Goal: Transaction & Acquisition: Book appointment/travel/reservation

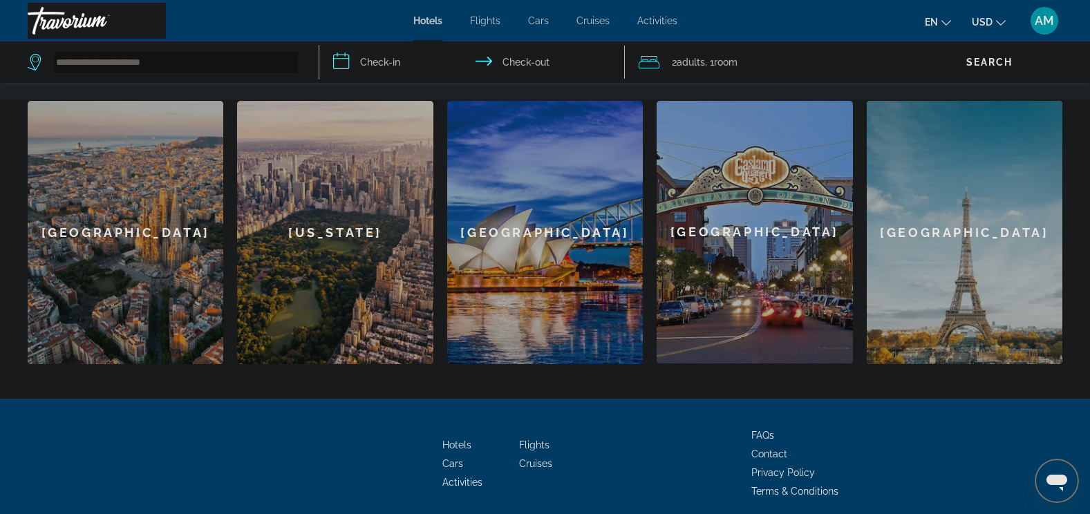
scroll to position [346, 0]
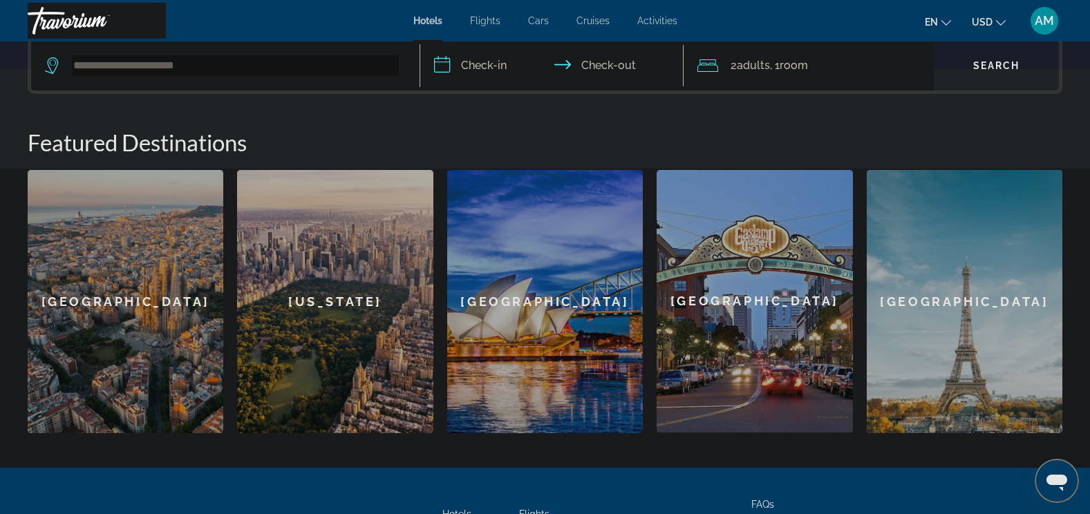
click at [124, 296] on div "[GEOGRAPHIC_DATA]" at bounding box center [126, 301] width 196 height 263
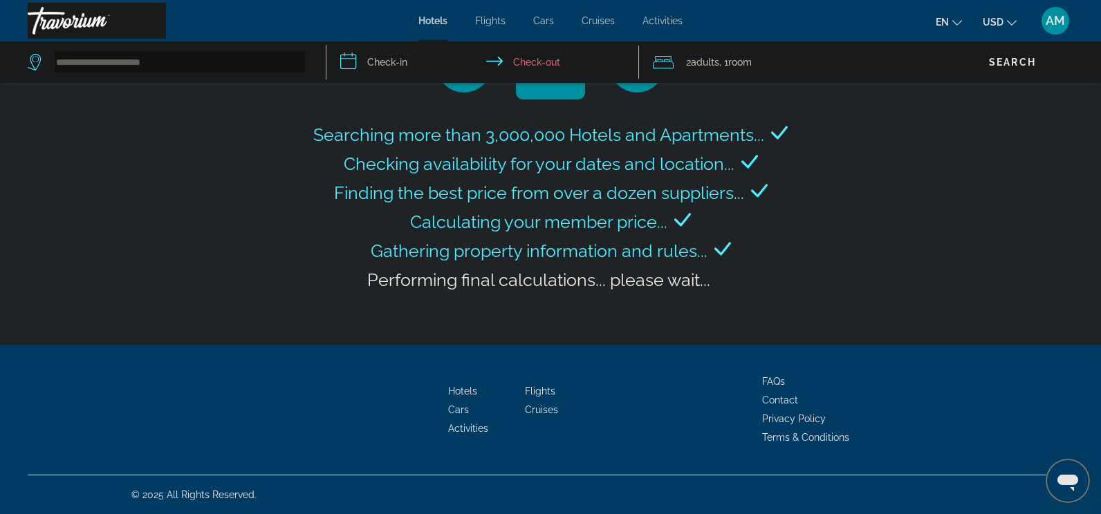
type input "**********"
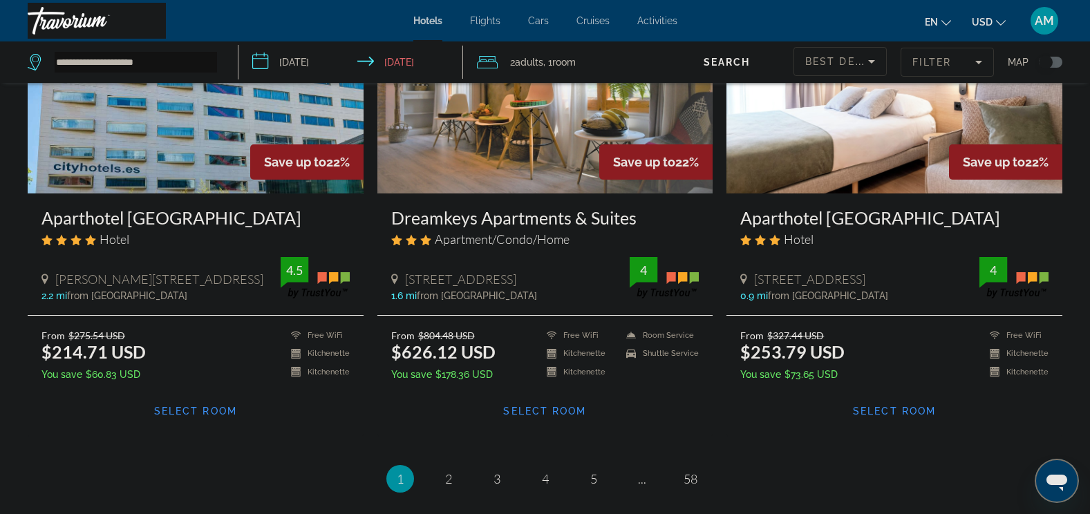
scroll to position [1659, 0]
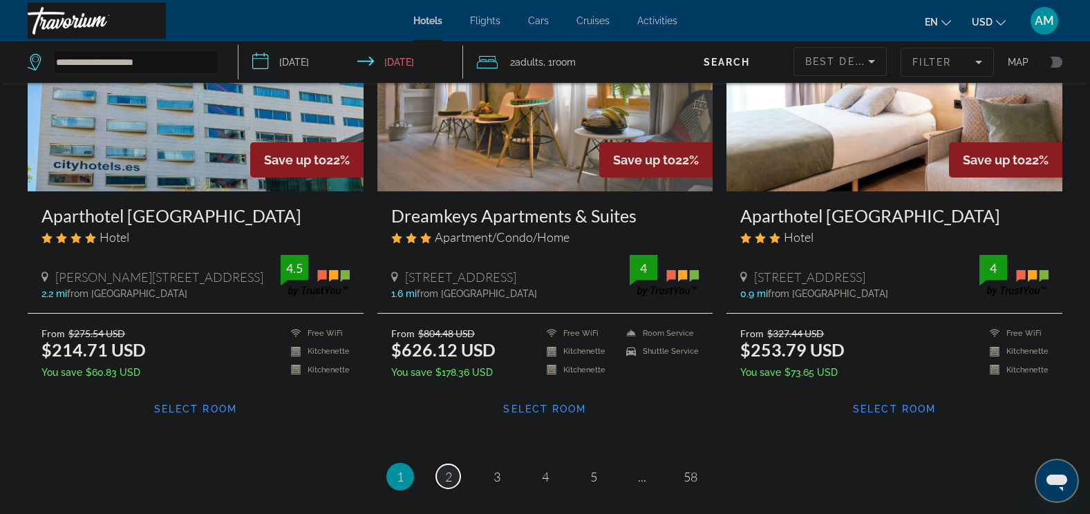
click at [451, 469] on span "2" at bounding box center [448, 476] width 7 height 15
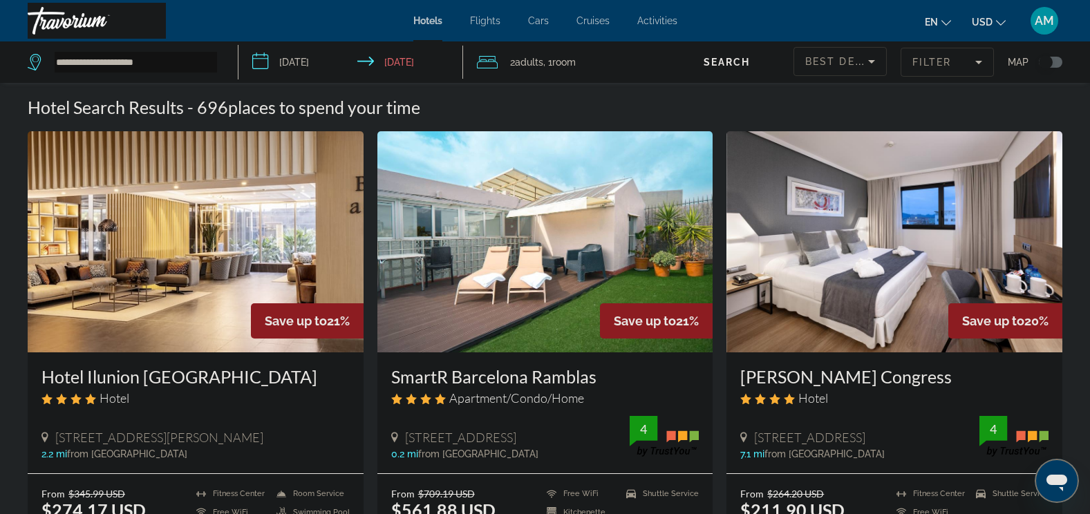
click at [274, 62] on input "**********" at bounding box center [353, 64] width 230 height 46
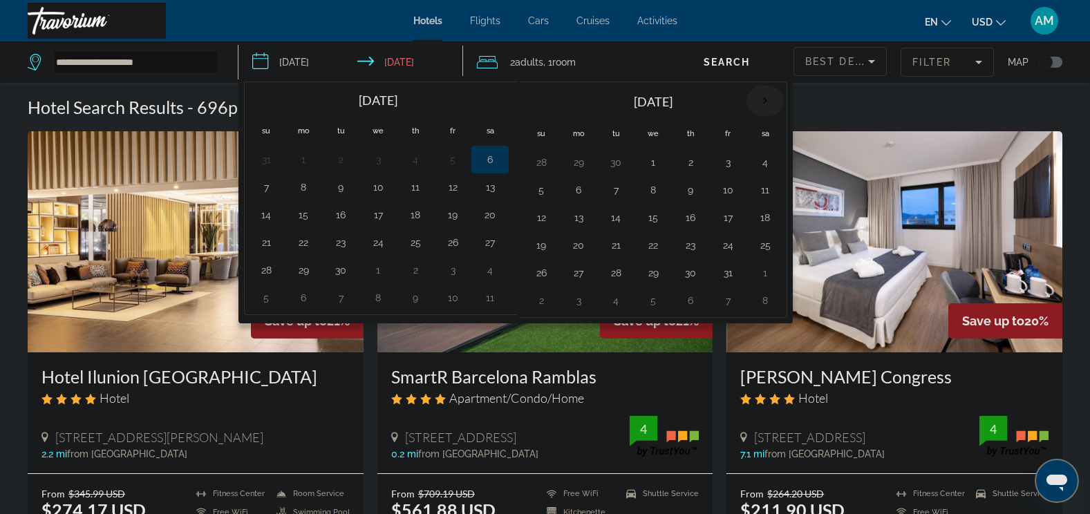
click at [762, 100] on th "Next month" at bounding box center [765, 101] width 37 height 30
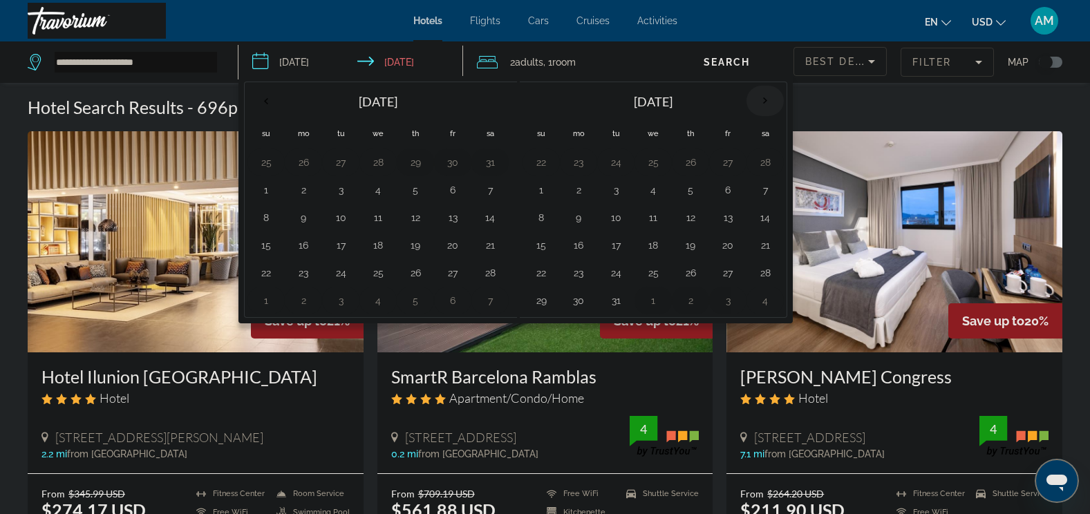
click at [762, 100] on th "Next month" at bounding box center [765, 101] width 37 height 30
click at [694, 250] on button "23" at bounding box center [691, 245] width 22 height 19
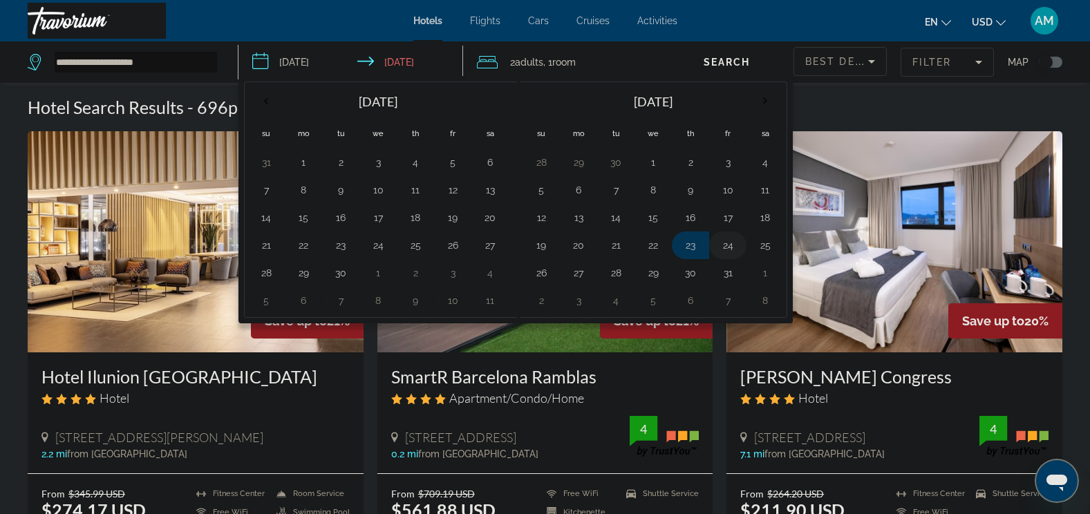
click at [722, 243] on button "24" at bounding box center [728, 245] width 22 height 19
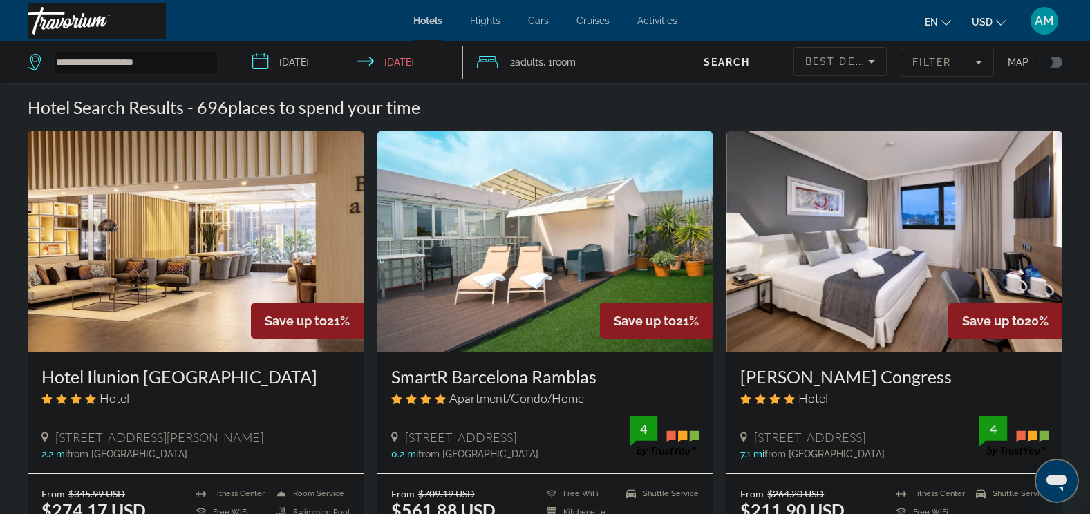
click at [339, 60] on input "**********" at bounding box center [353, 64] width 230 height 46
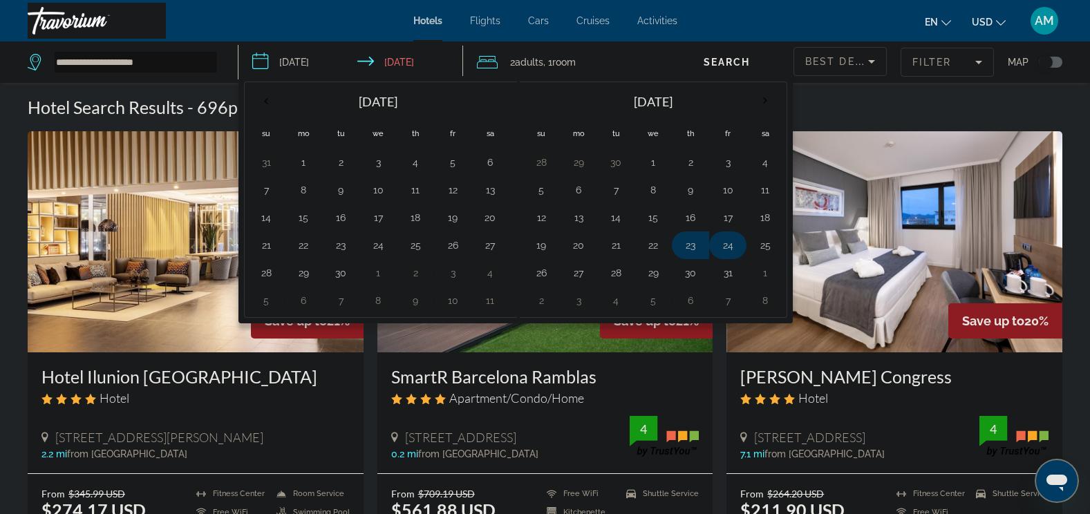
click at [723, 247] on button "24" at bounding box center [728, 245] width 22 height 19
click at [543, 273] on button "26" at bounding box center [541, 272] width 22 height 19
type input "**********"
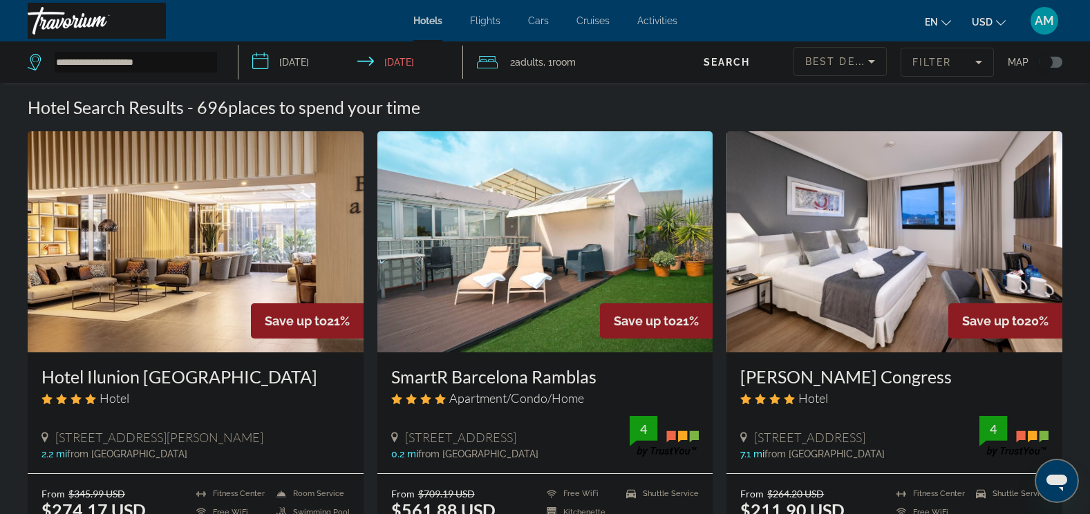
click at [731, 64] on span "Search" at bounding box center [727, 62] width 47 height 11
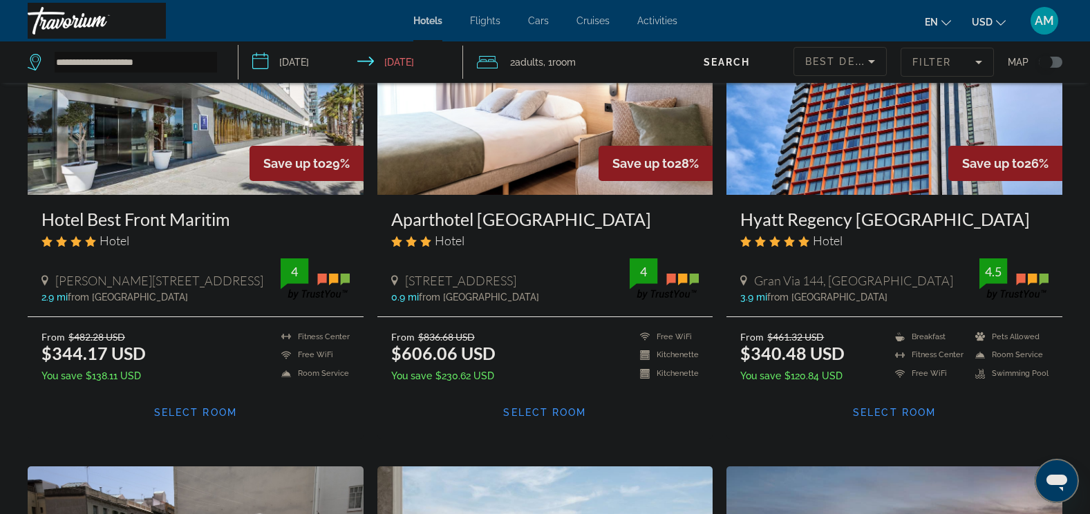
scroll to position [691, 0]
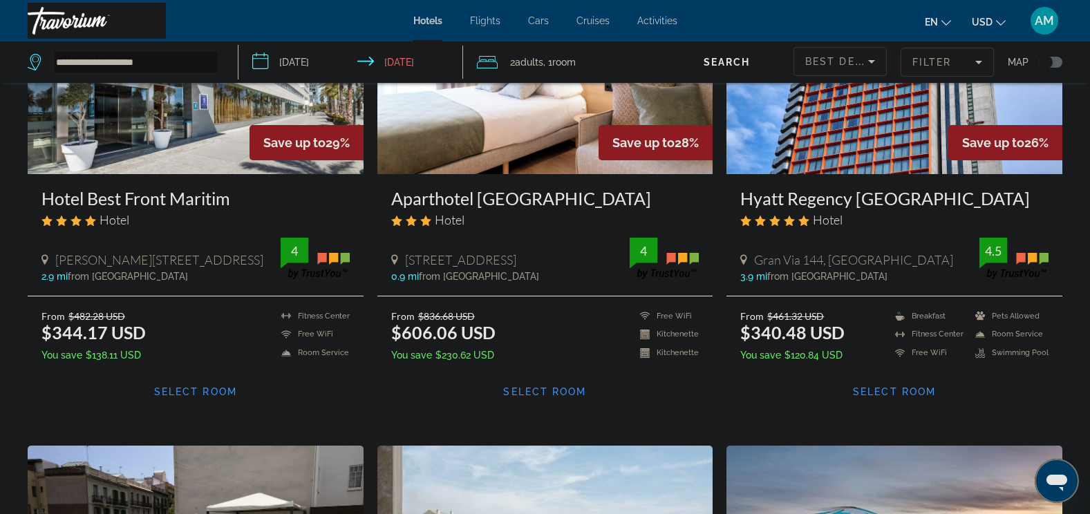
click at [890, 386] on span "Select Room" at bounding box center [894, 391] width 83 height 11
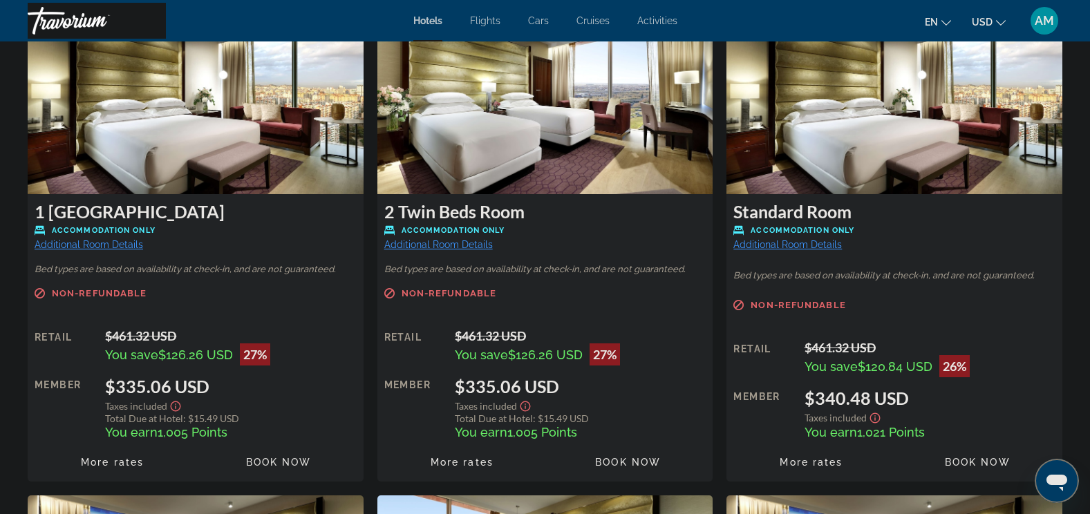
scroll to position [2005, 0]
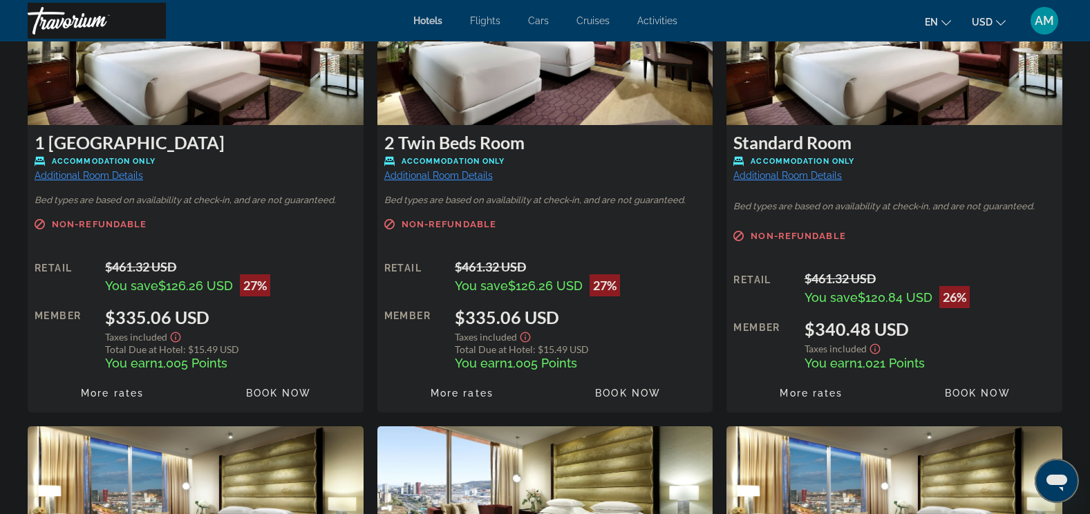
click at [126, 176] on span "Additional Room Details" at bounding box center [89, 175] width 109 height 11
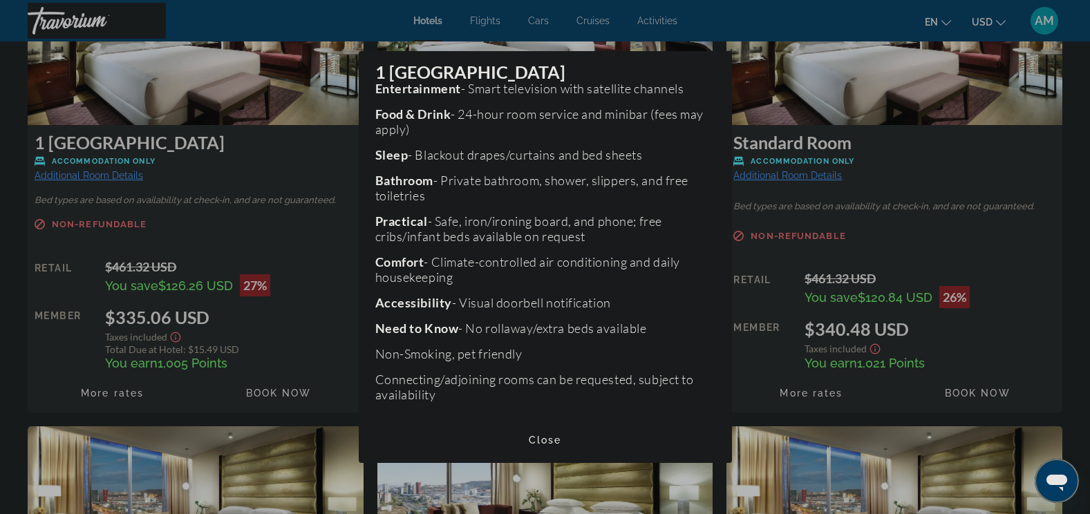
scroll to position [367, 0]
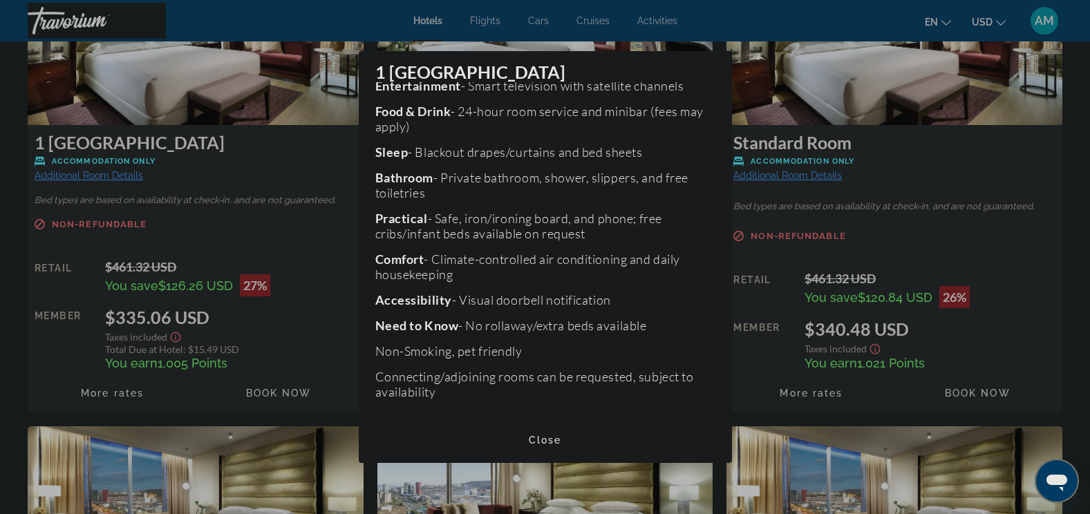
click at [541, 439] on span "Close" at bounding box center [545, 440] width 33 height 11
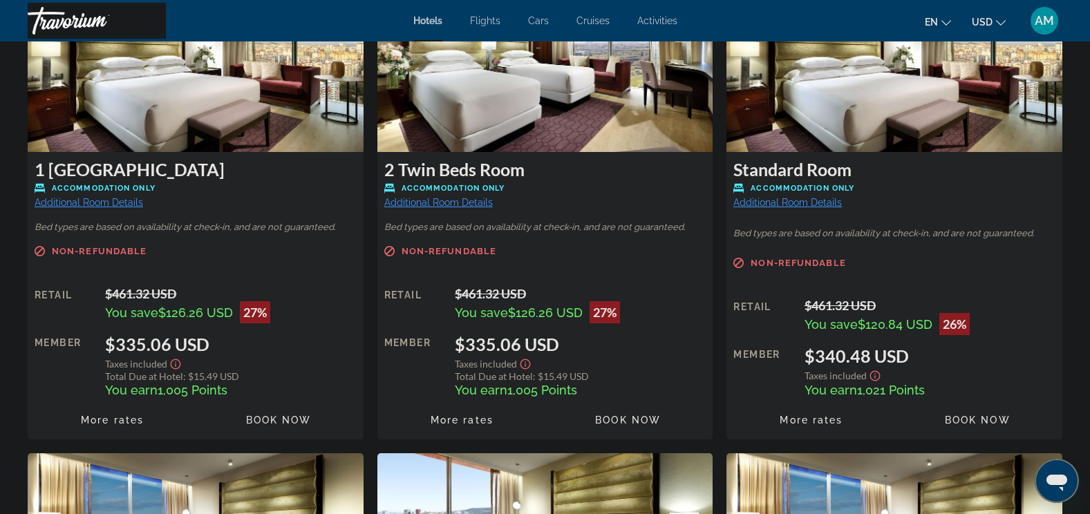
scroll to position [2005, 0]
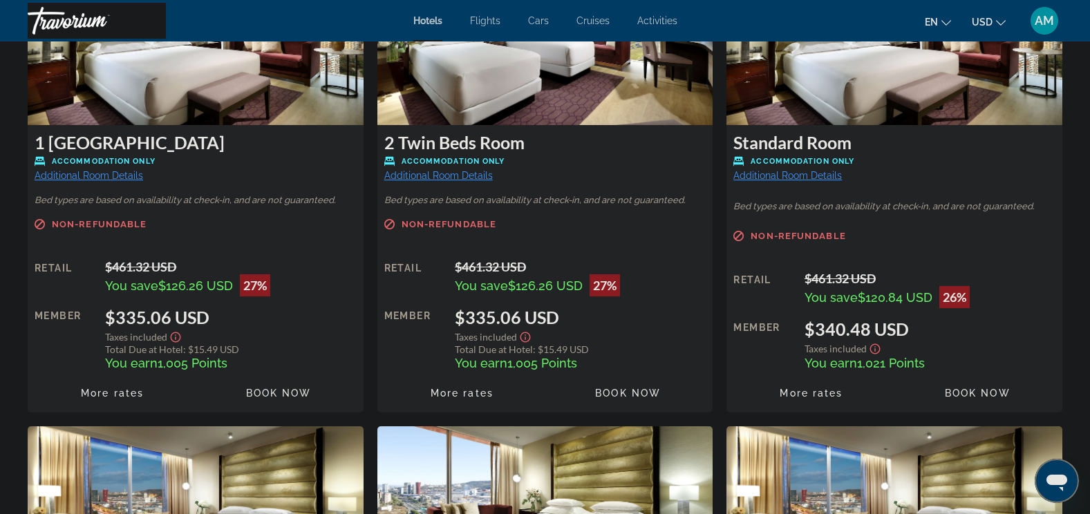
click at [251, 389] on span "Book now" at bounding box center [279, 393] width 66 height 11
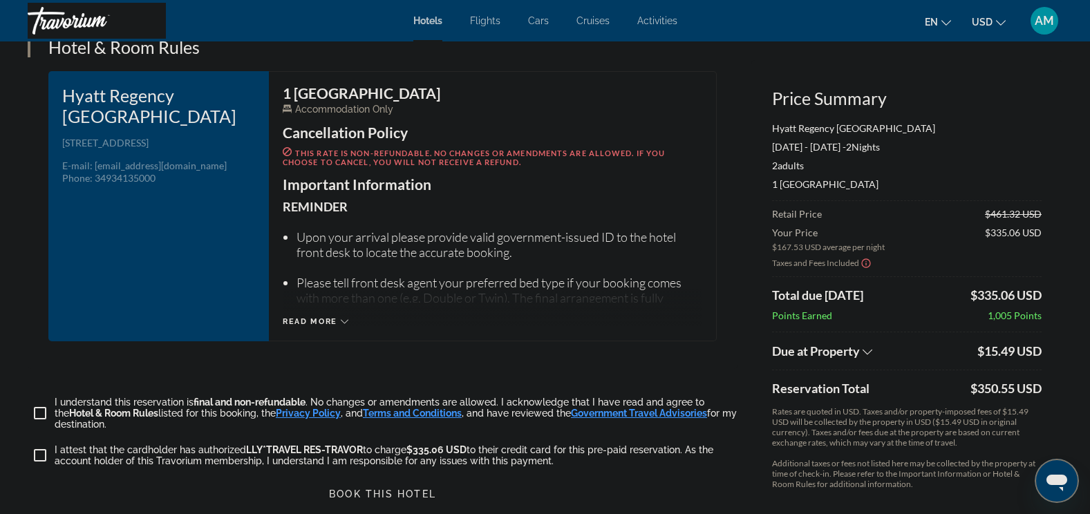
scroll to position [1797, 0]
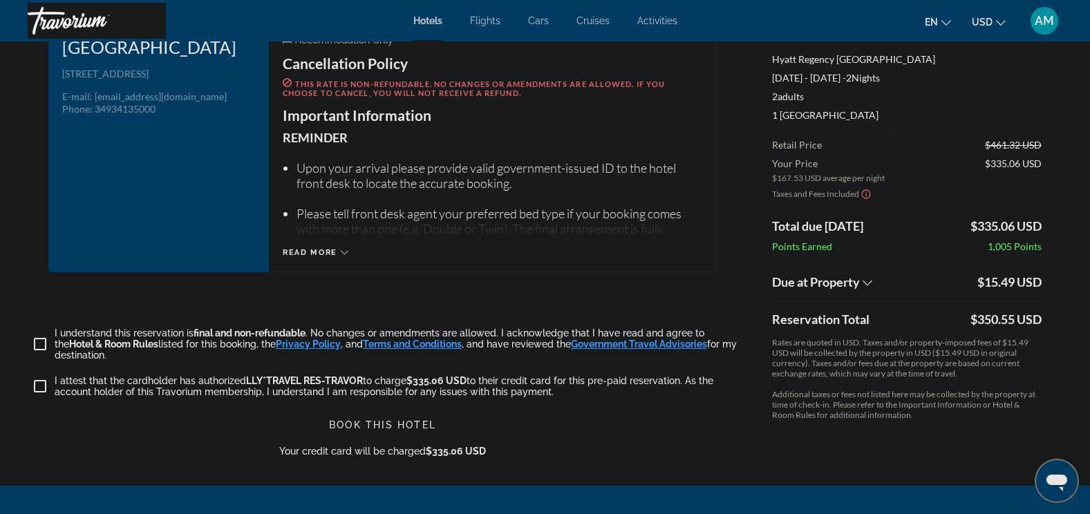
click at [864, 277] on icon "Show Taxes and Fees breakdown" at bounding box center [868, 283] width 10 height 12
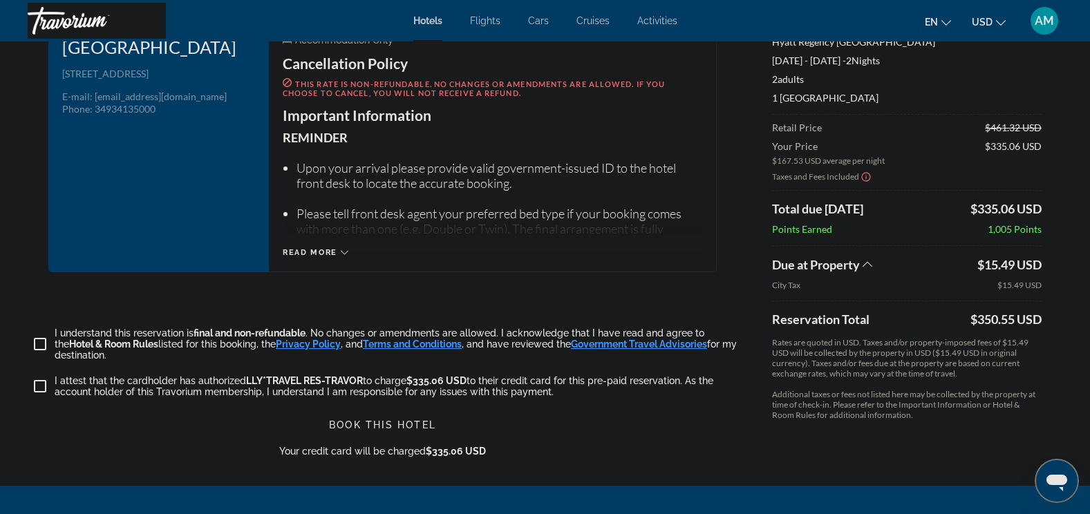
click at [870, 261] on icon "Show Taxes and Fees breakdown" at bounding box center [868, 264] width 10 height 6
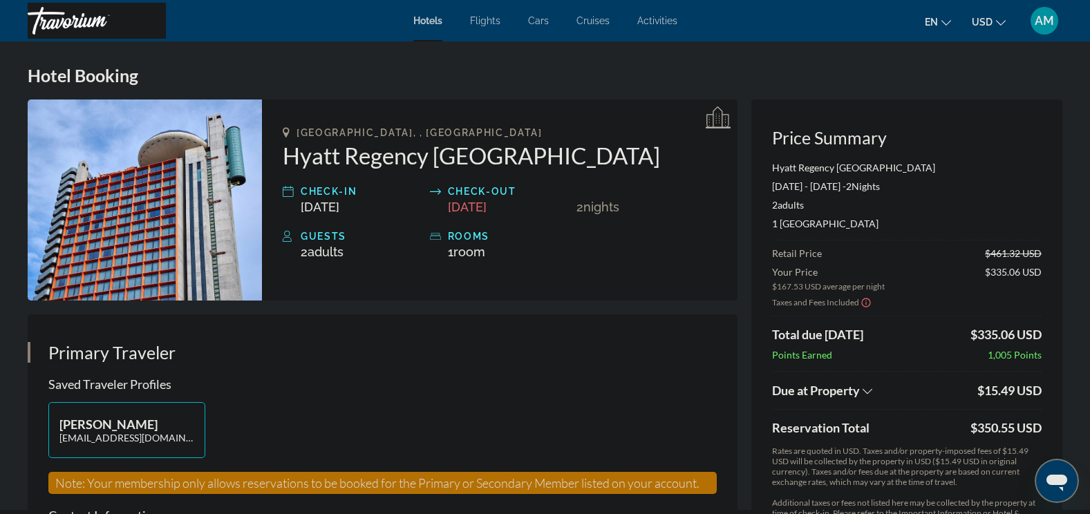
scroll to position [0, 0]
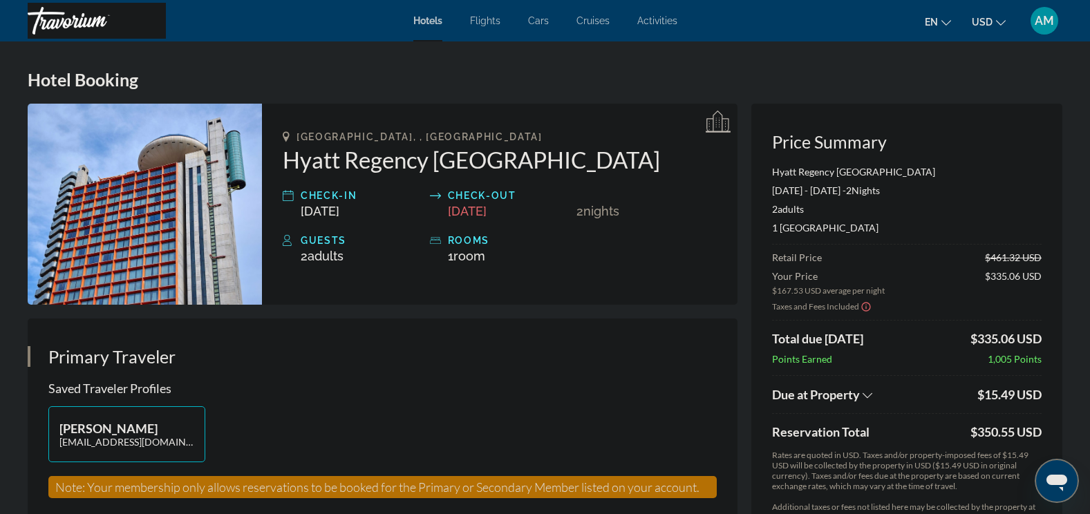
click at [487, 19] on span "Flights" at bounding box center [485, 20] width 30 height 11
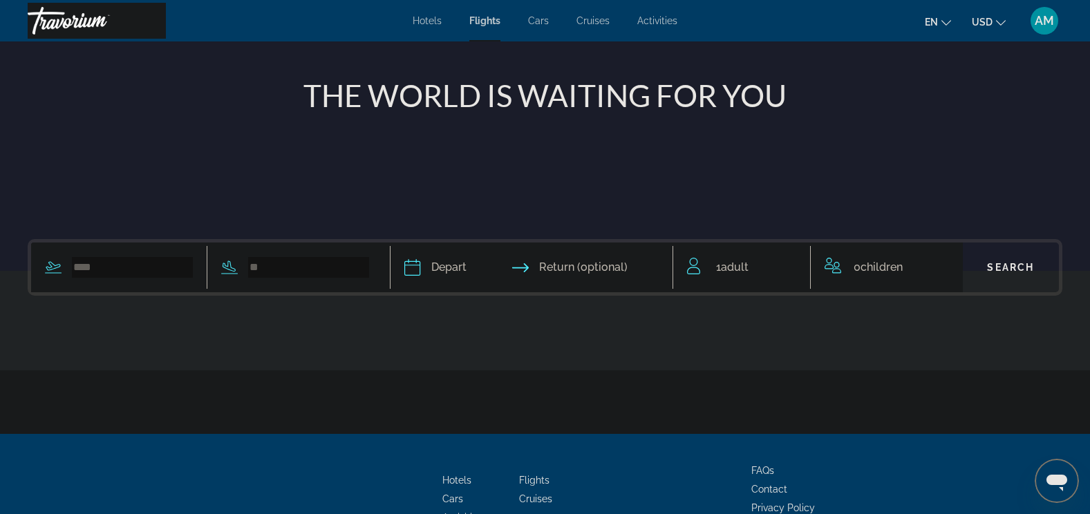
scroll to position [207, 0]
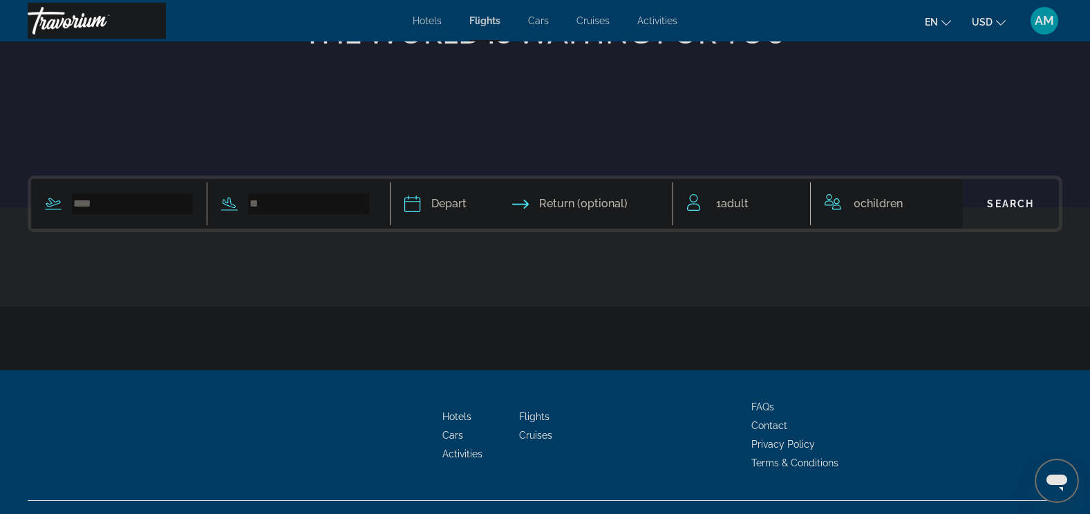
click at [596, 205] on span "Return (optional)" at bounding box center [583, 203] width 88 height 19
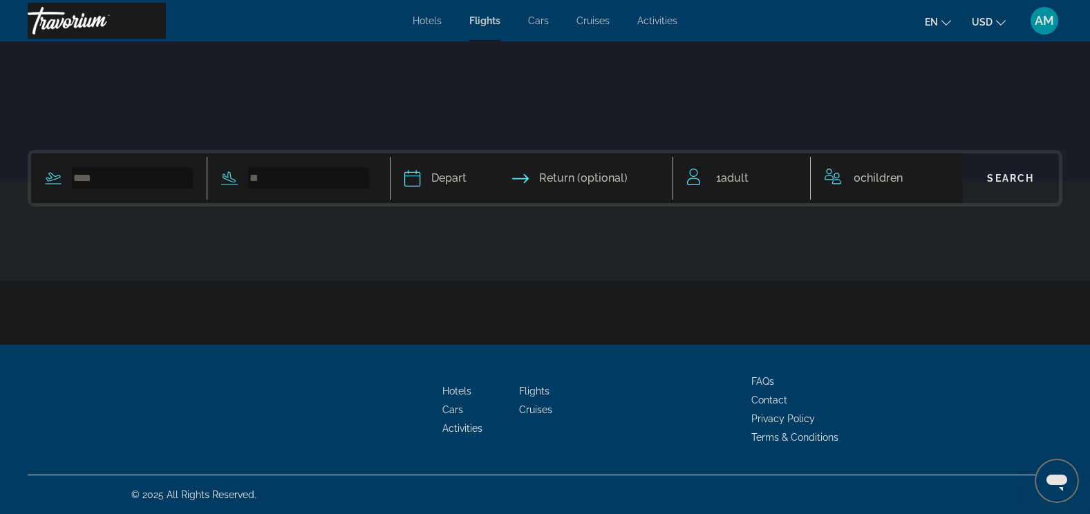
click at [532, 176] on input "Depart date" at bounding box center [471, 180] width 140 height 54
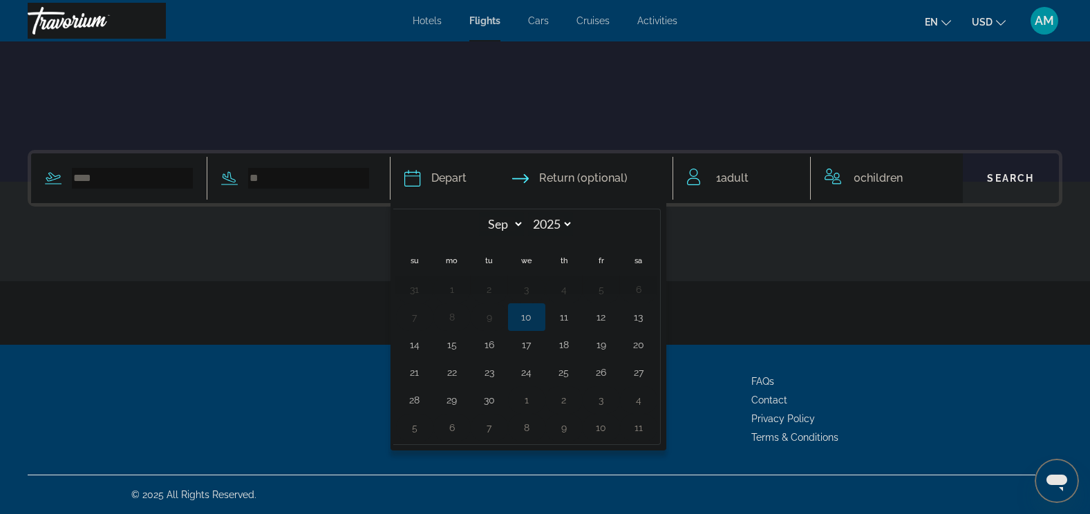
click at [532, 176] on input "Depart date" at bounding box center [471, 180] width 140 height 54
click at [727, 249] on div "Main content" at bounding box center [545, 293] width 1035 height 104
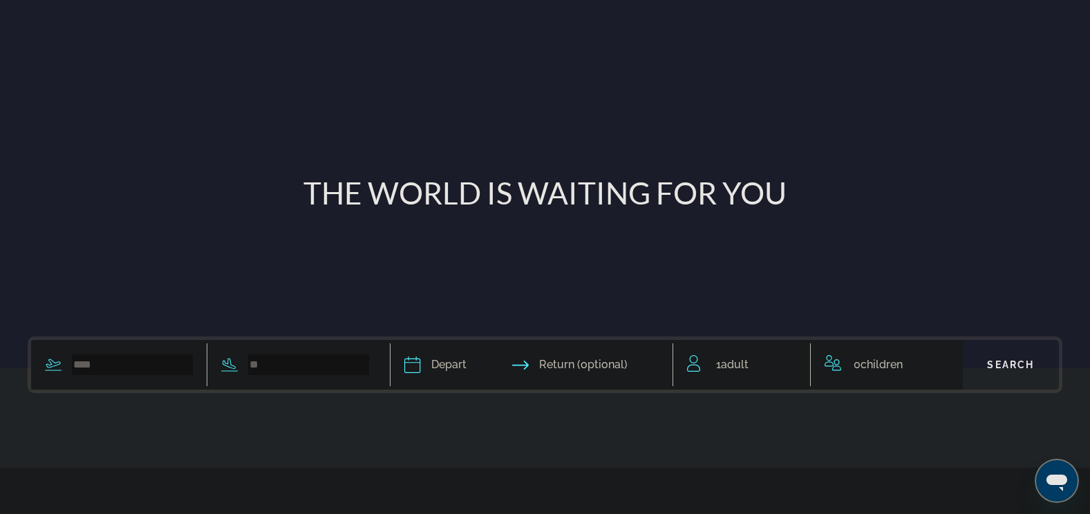
scroll to position [26, 0]
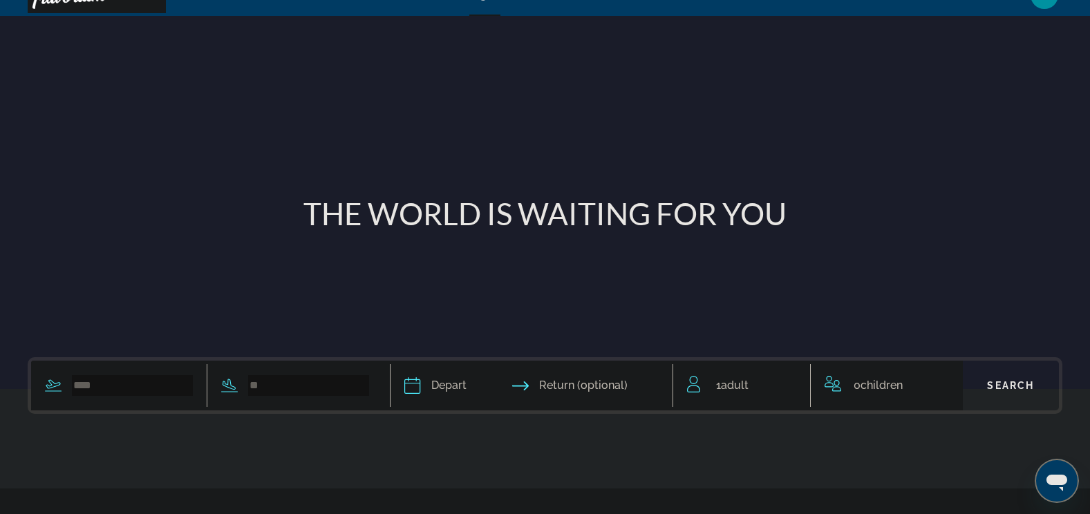
click at [432, 387] on input "Depart date" at bounding box center [471, 388] width 140 height 54
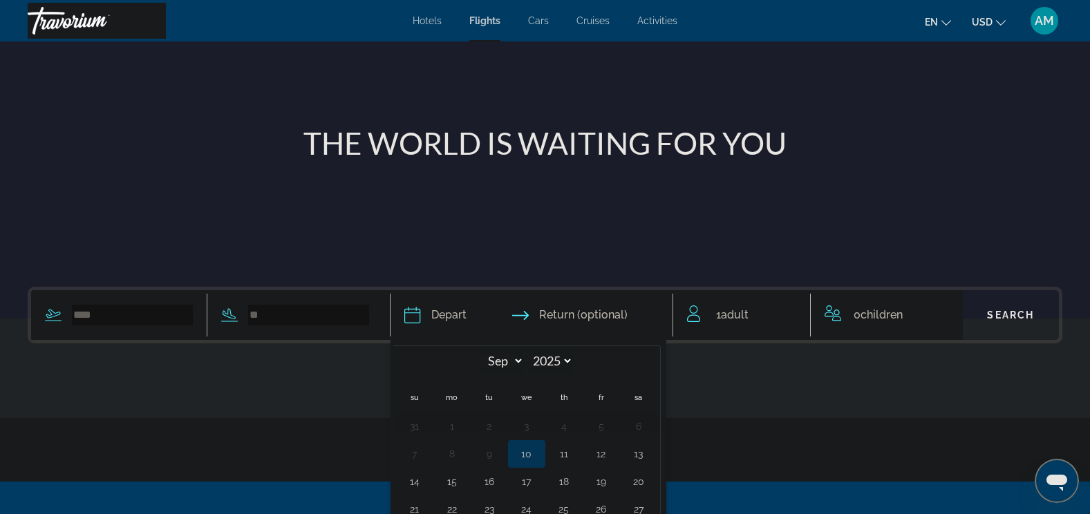
scroll to position [233, 0]
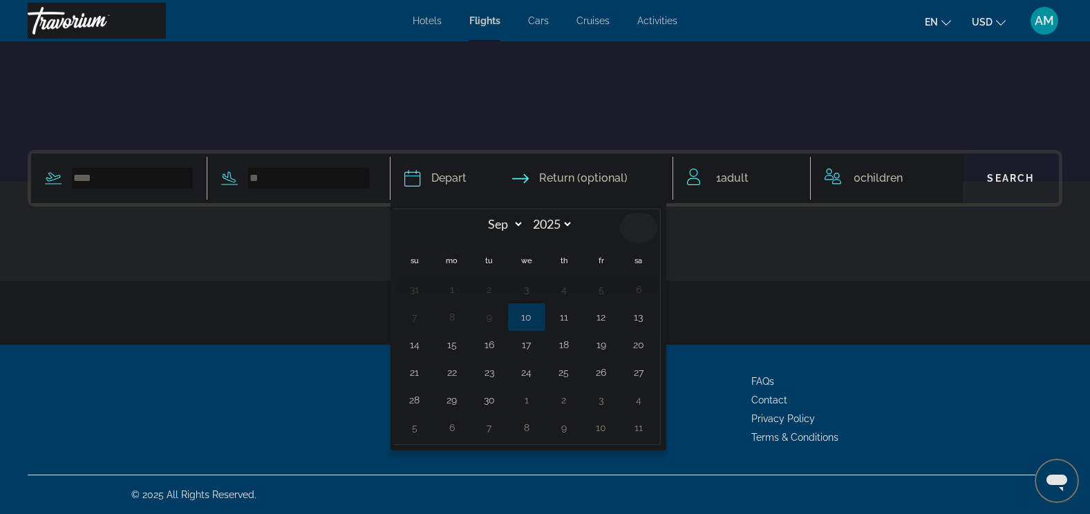
click at [650, 226] on th "Next month" at bounding box center [638, 228] width 37 height 30
select select "*"
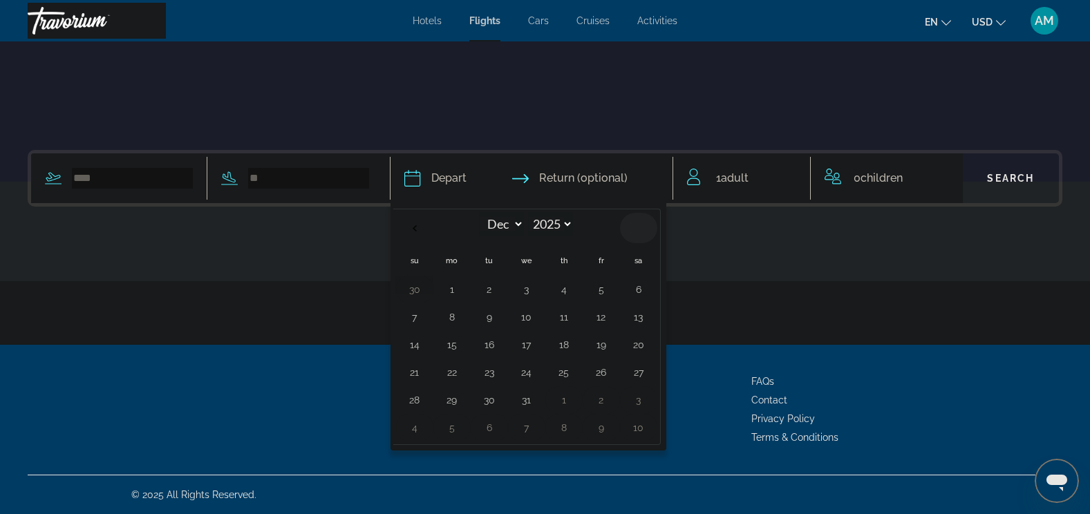
select select "****"
click at [650, 226] on th "Next month" at bounding box center [638, 228] width 37 height 30
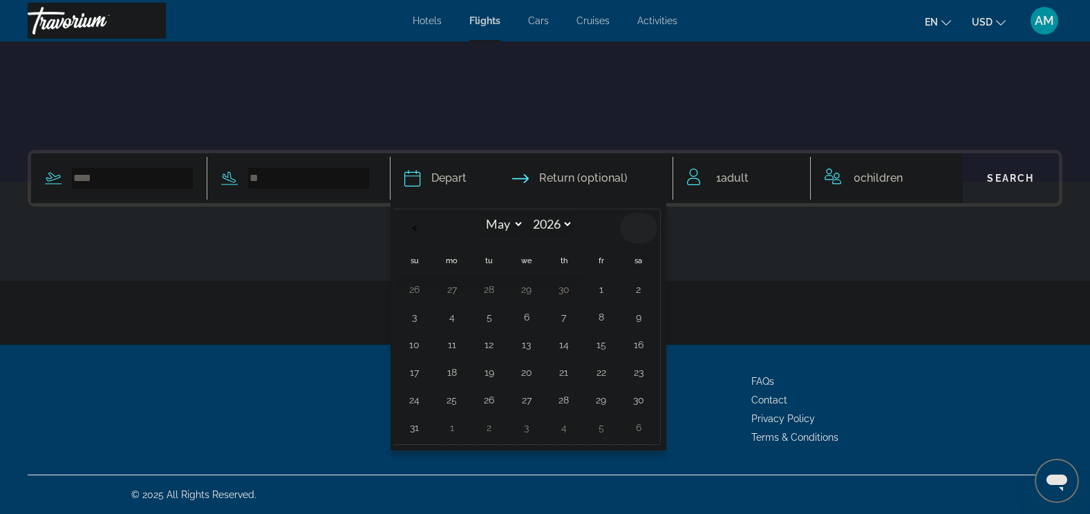
click at [650, 226] on th "Next month" at bounding box center [638, 228] width 37 height 30
click at [422, 227] on th "Previous month" at bounding box center [414, 228] width 37 height 30
select select "*"
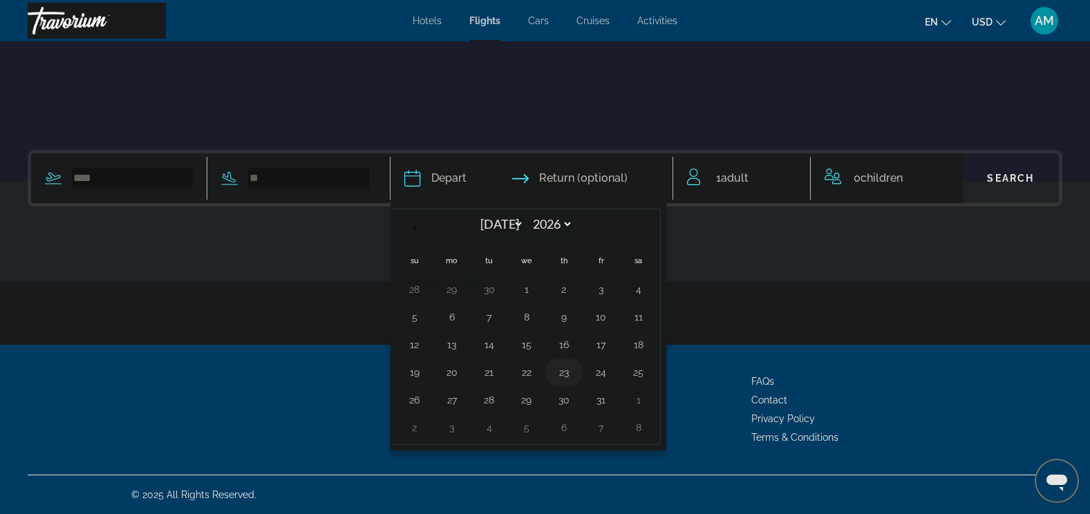
click at [575, 369] on button "23" at bounding box center [564, 372] width 22 height 19
type input "**********"
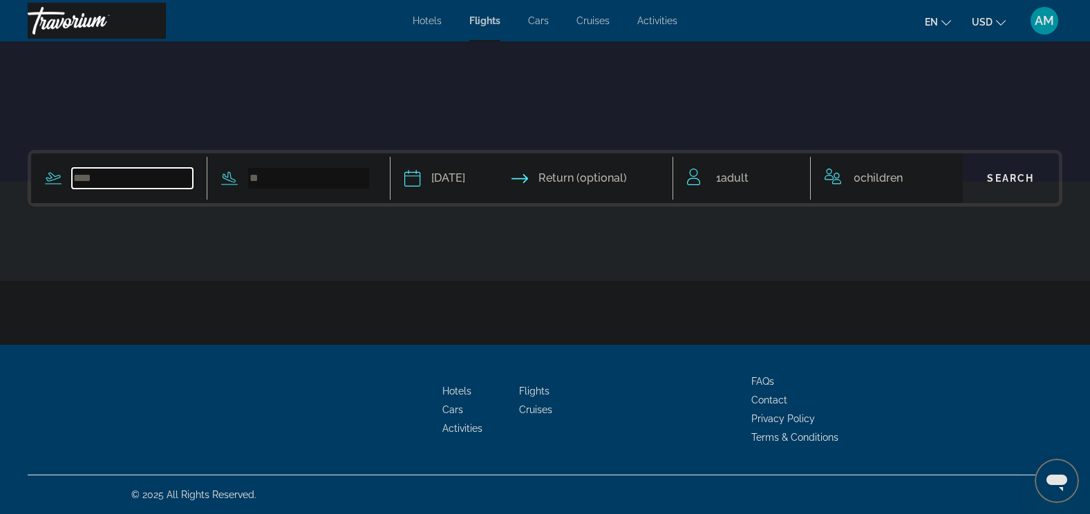
click at [149, 183] on input "Search widget" at bounding box center [132, 178] width 121 height 21
type input "***"
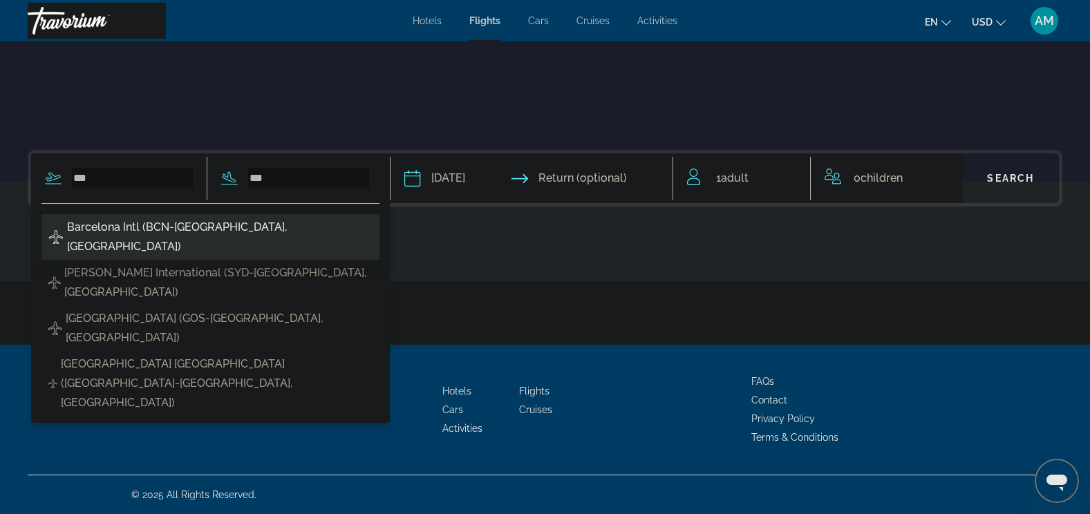
click at [212, 227] on span "Barcelona Intl (BCN-[GEOGRAPHIC_DATA], [GEOGRAPHIC_DATA])" at bounding box center [220, 237] width 306 height 39
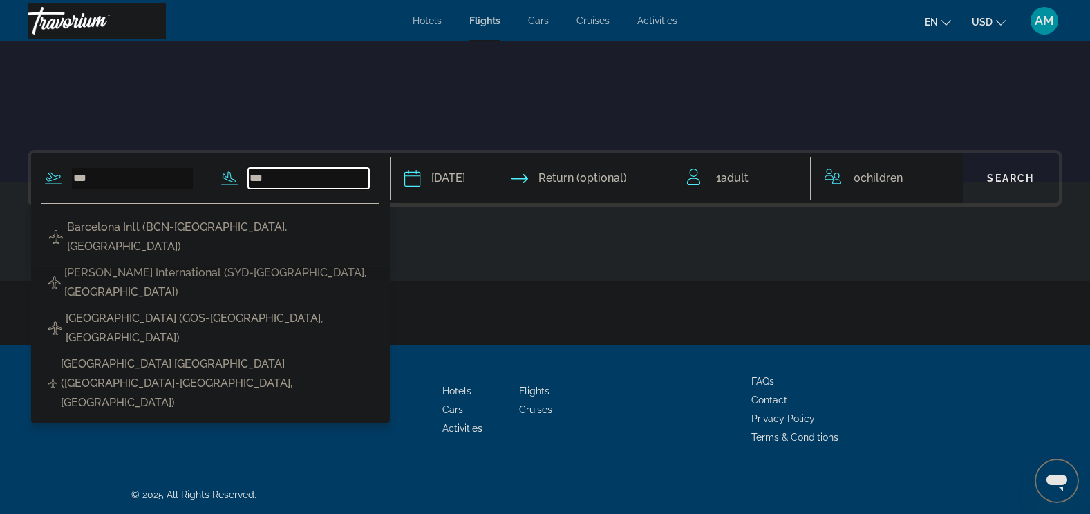
type input "**********"
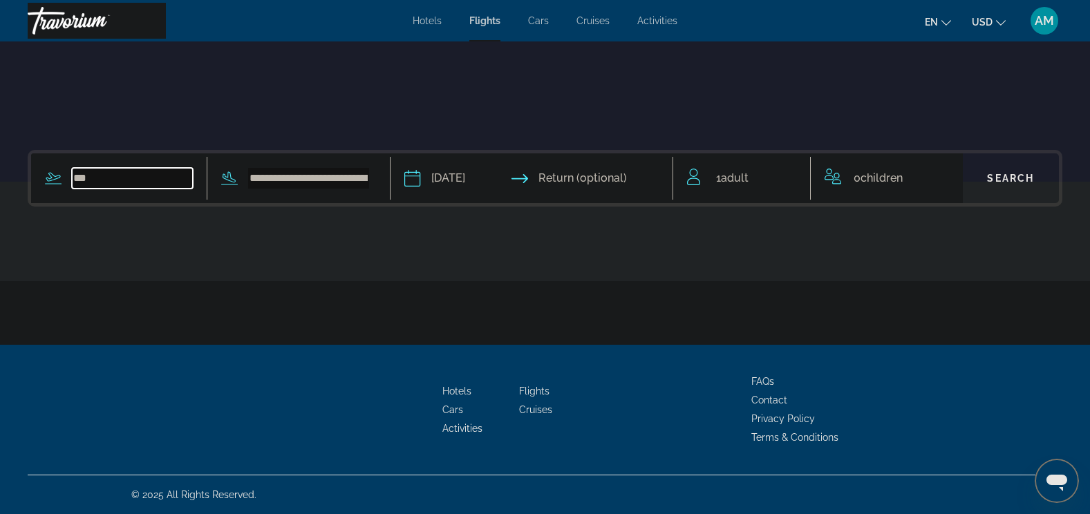
click at [152, 180] on input "***" at bounding box center [132, 178] width 121 height 21
click at [1009, 177] on span "Search" at bounding box center [1010, 178] width 47 height 11
click at [149, 183] on input "***" at bounding box center [132, 178] width 121 height 21
type input "*"
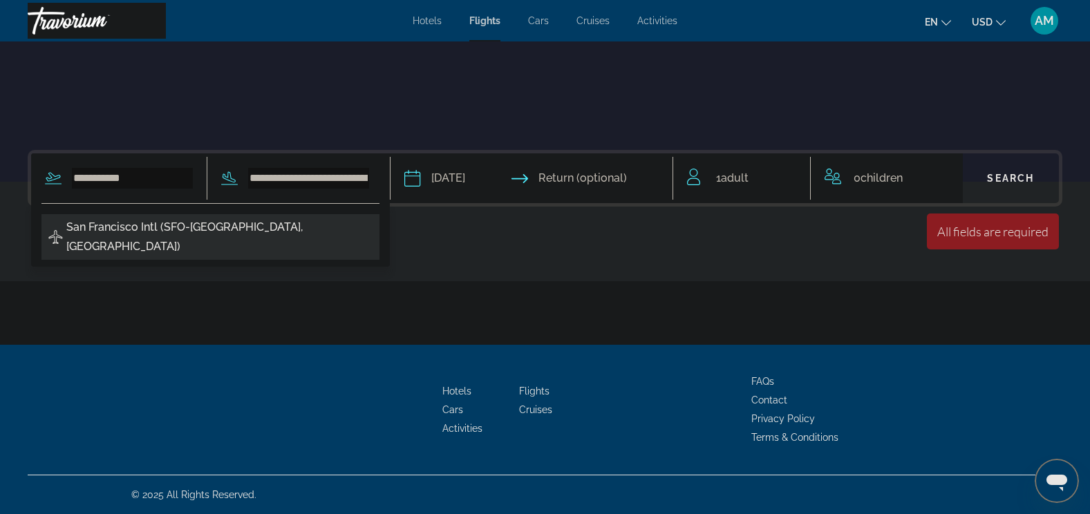
click at [180, 233] on span "San Francisco Intl (SFO-[GEOGRAPHIC_DATA], [GEOGRAPHIC_DATA])" at bounding box center [219, 237] width 306 height 39
type input "**********"
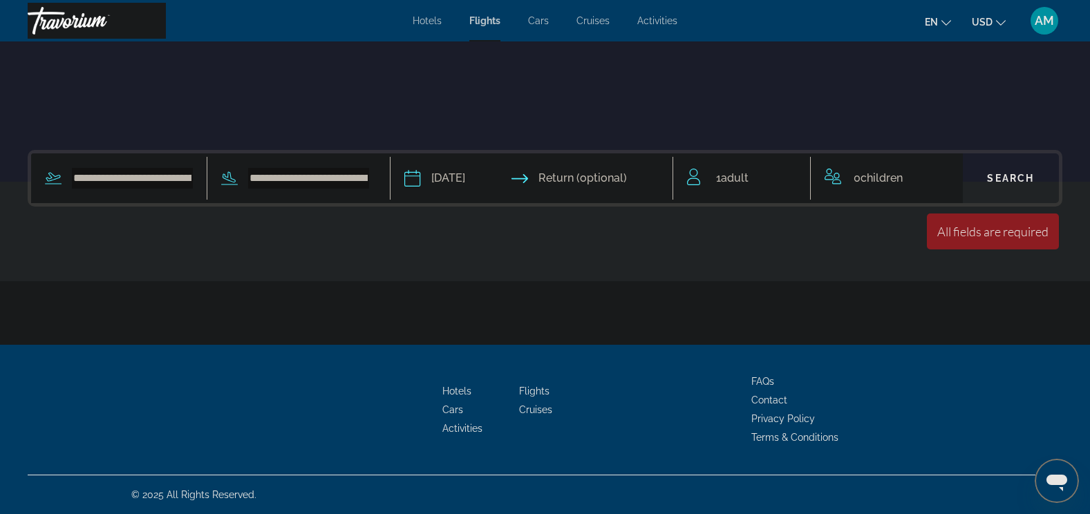
click at [1022, 182] on span "Search" at bounding box center [1010, 178] width 47 height 11
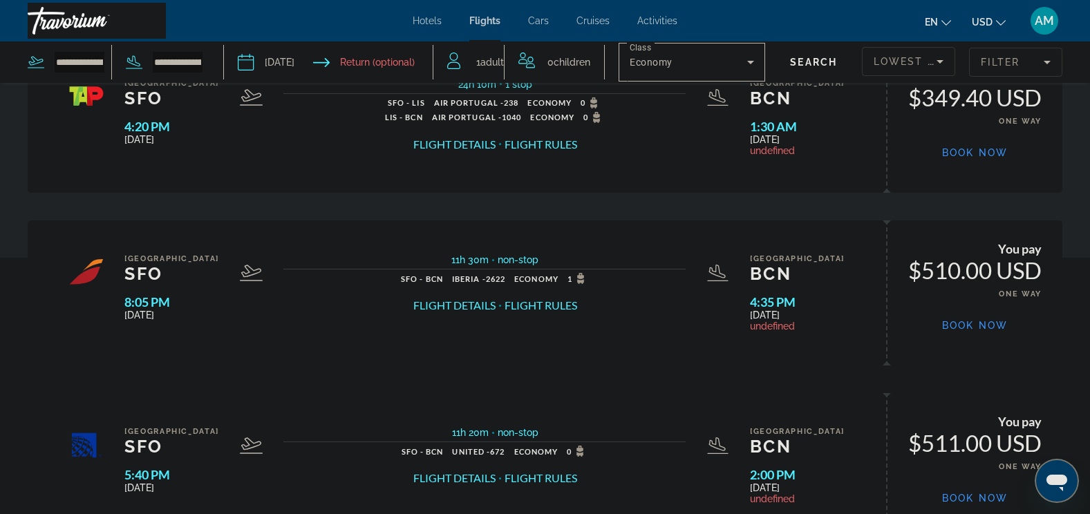
scroll to position [277, 0]
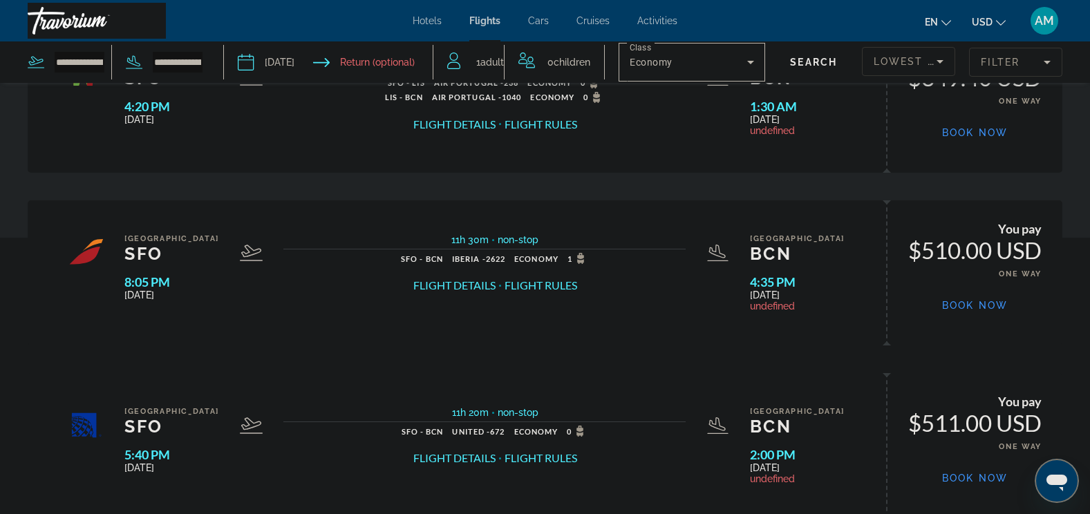
click at [930, 307] on span "Main content" at bounding box center [974, 305] width 133 height 33
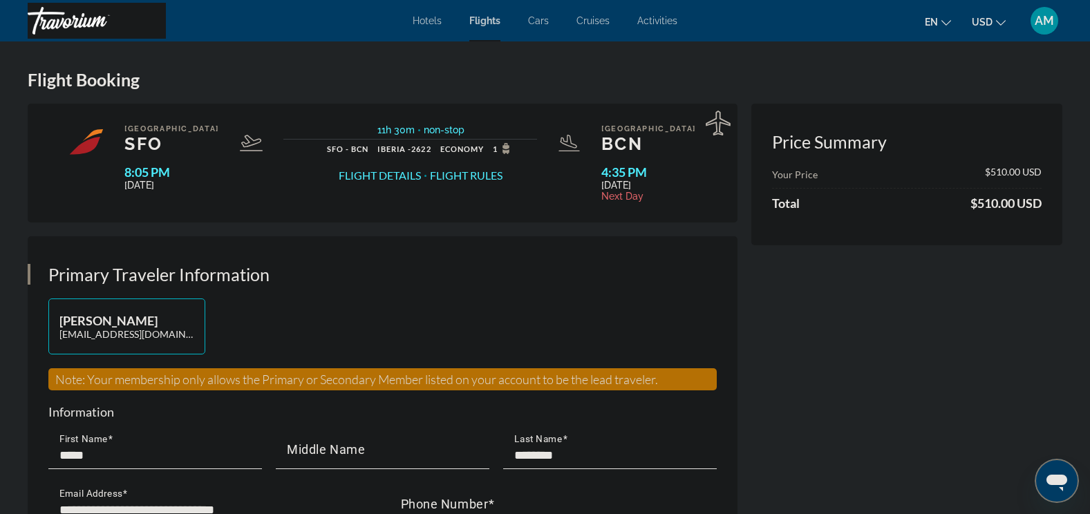
click at [596, 21] on span "Cruises" at bounding box center [593, 20] width 33 height 11
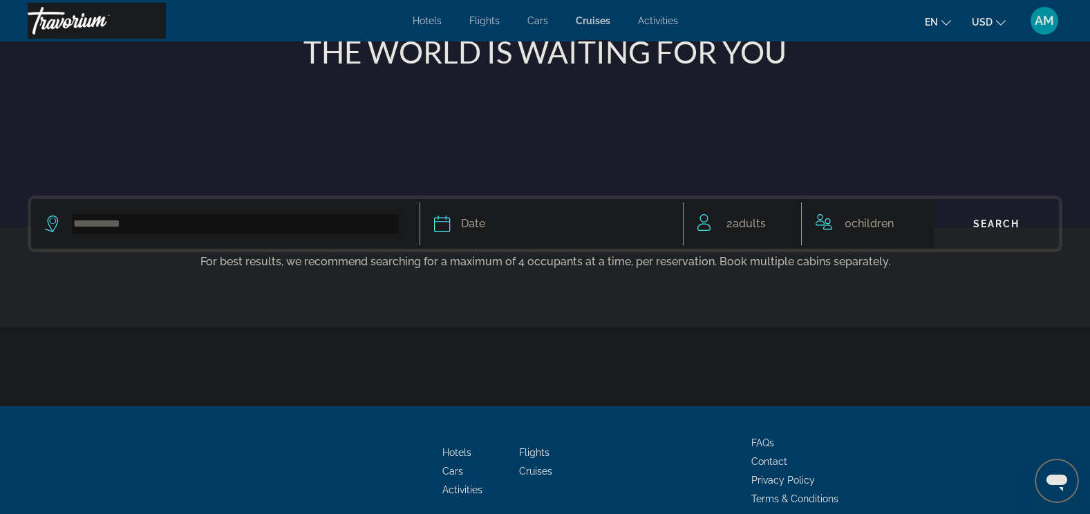
scroll to position [207, 0]
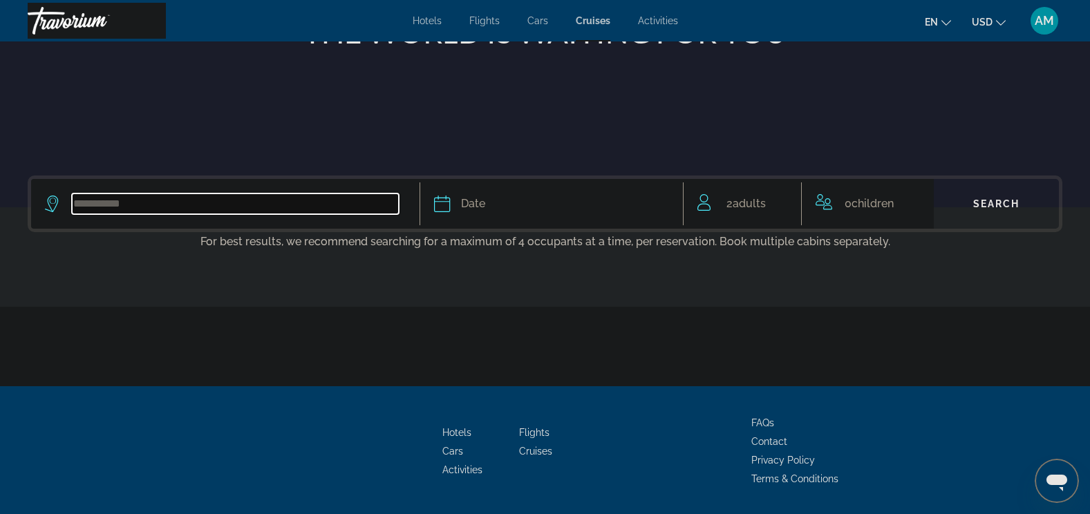
click at [350, 208] on input "Search widget" at bounding box center [235, 204] width 327 height 21
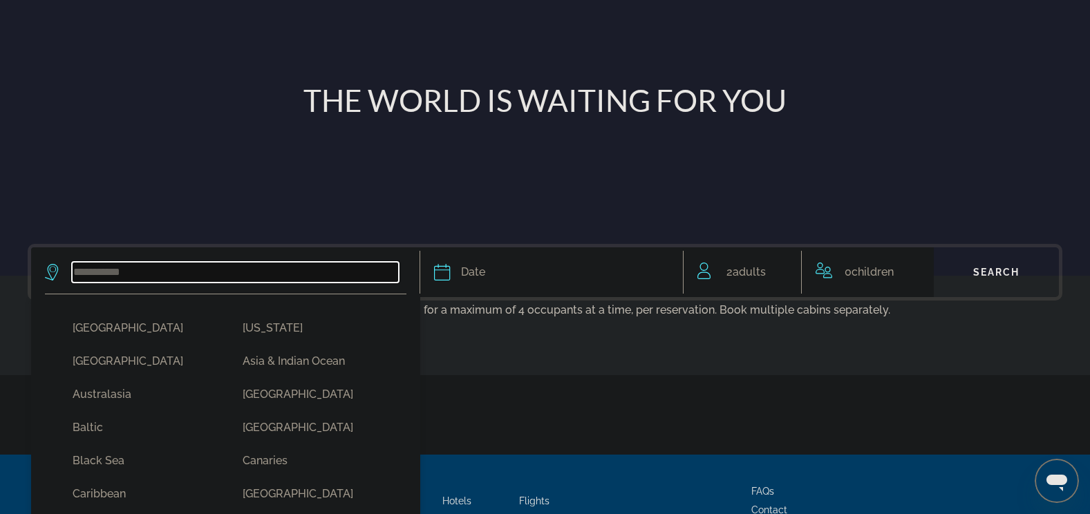
scroll to position [0, 0]
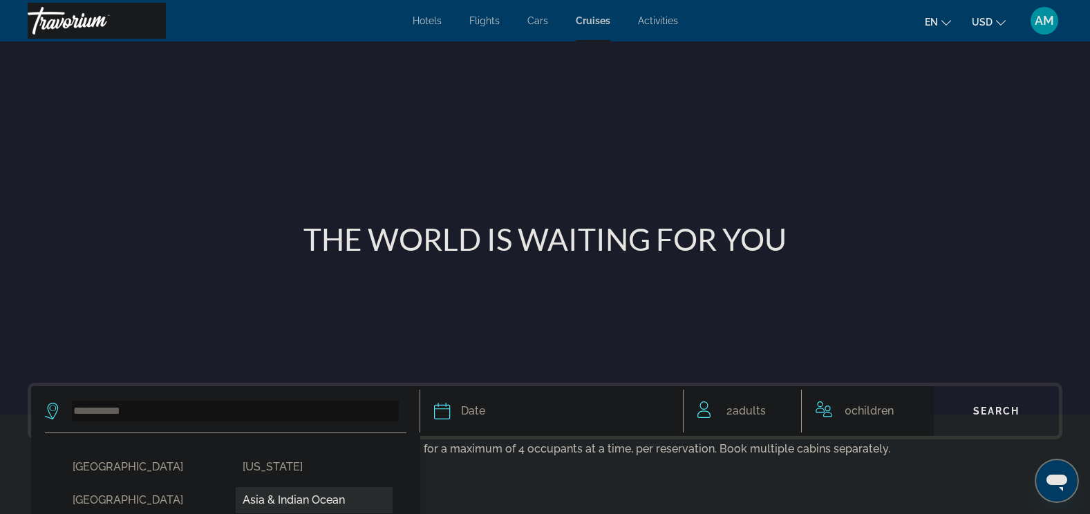
click at [292, 498] on button "Asia & Indian Ocean" at bounding box center [314, 500] width 156 height 26
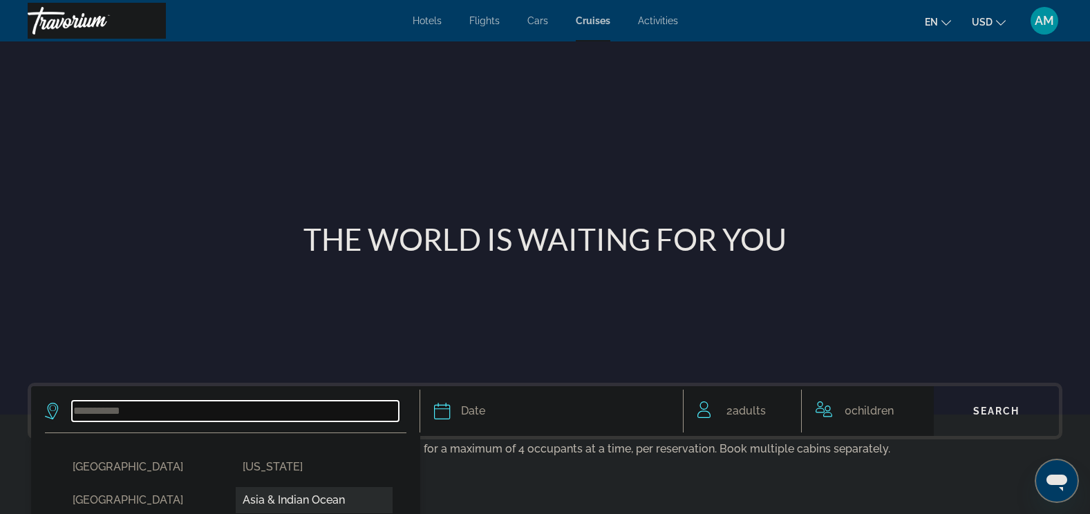
type input "**********"
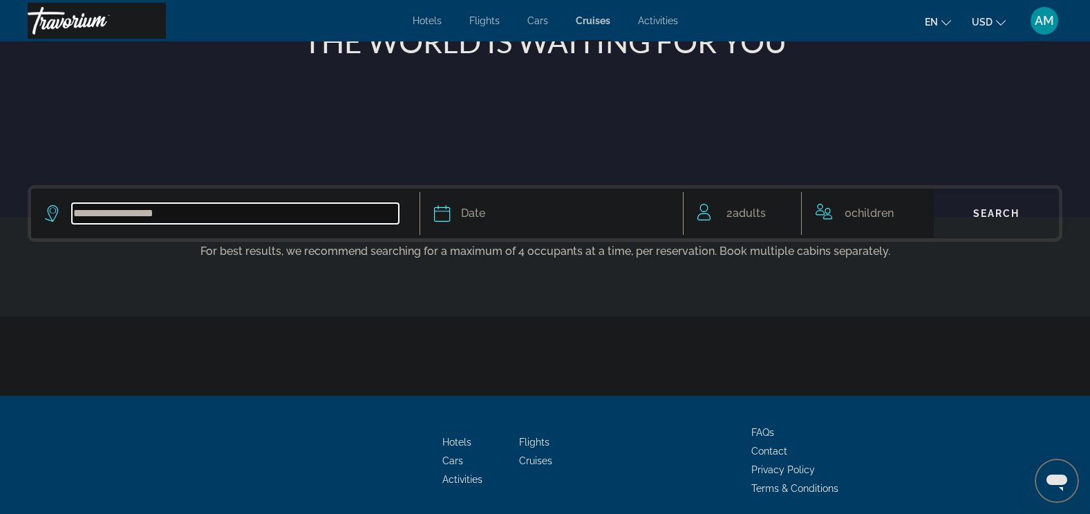
scroll to position [249, 0]
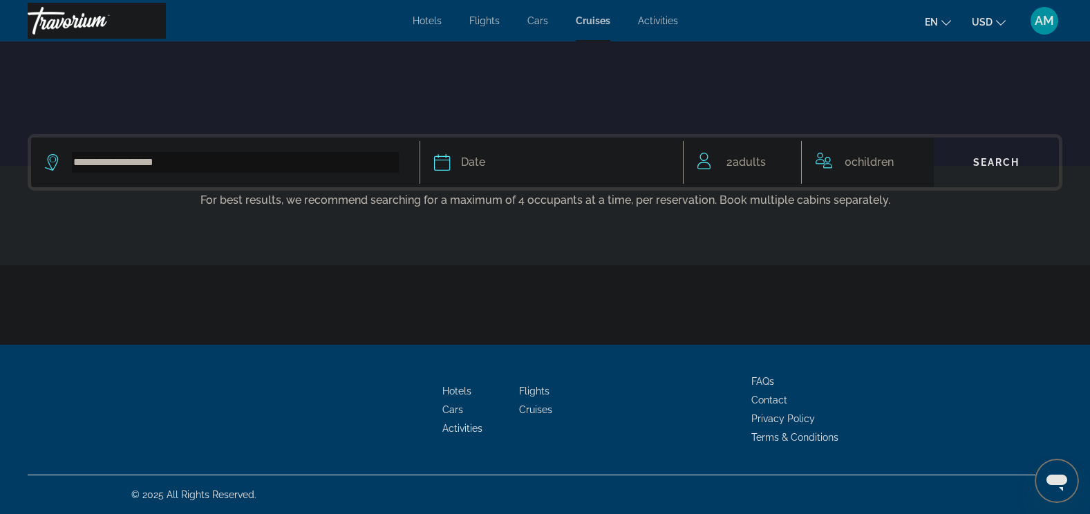
click at [444, 158] on icon "Search widget" at bounding box center [442, 162] width 17 height 17
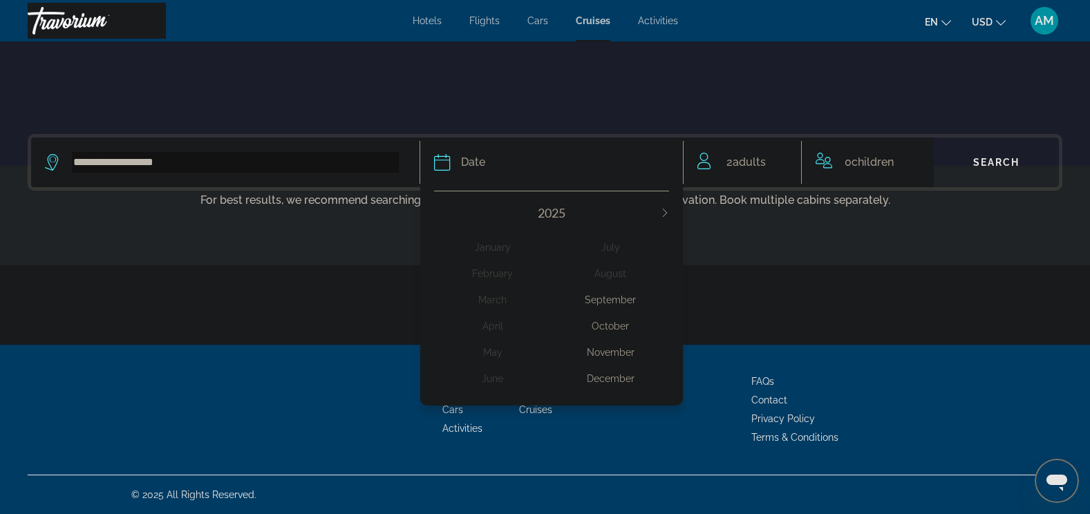
click at [664, 208] on button "Next month" at bounding box center [665, 213] width 8 height 10
click at [721, 256] on div "Main content" at bounding box center [545, 293] width 1035 height 104
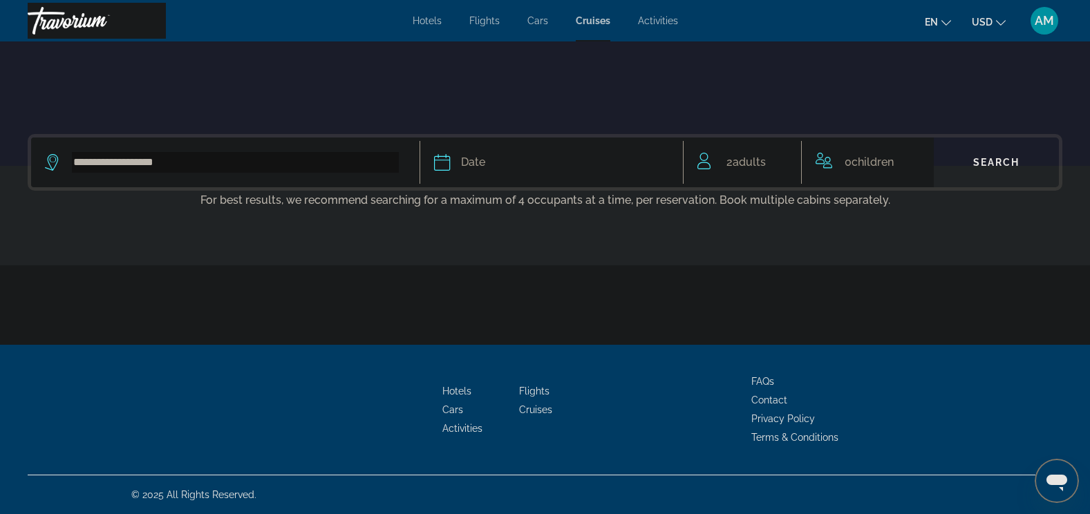
click at [984, 155] on span "Search widget" at bounding box center [996, 162] width 125 height 33
click at [447, 162] on icon "Search widget" at bounding box center [442, 162] width 17 height 17
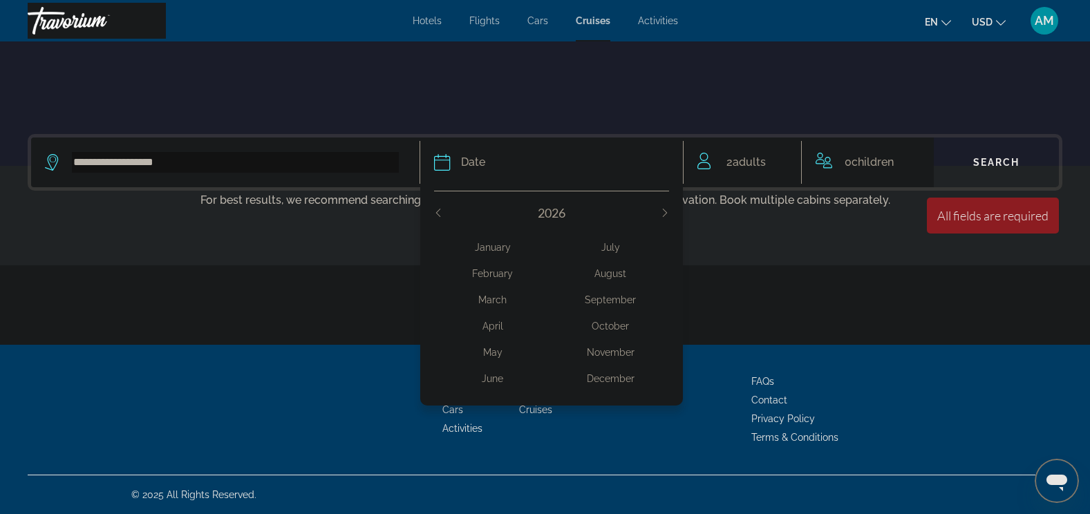
click at [491, 298] on div "March" at bounding box center [493, 300] width 118 height 25
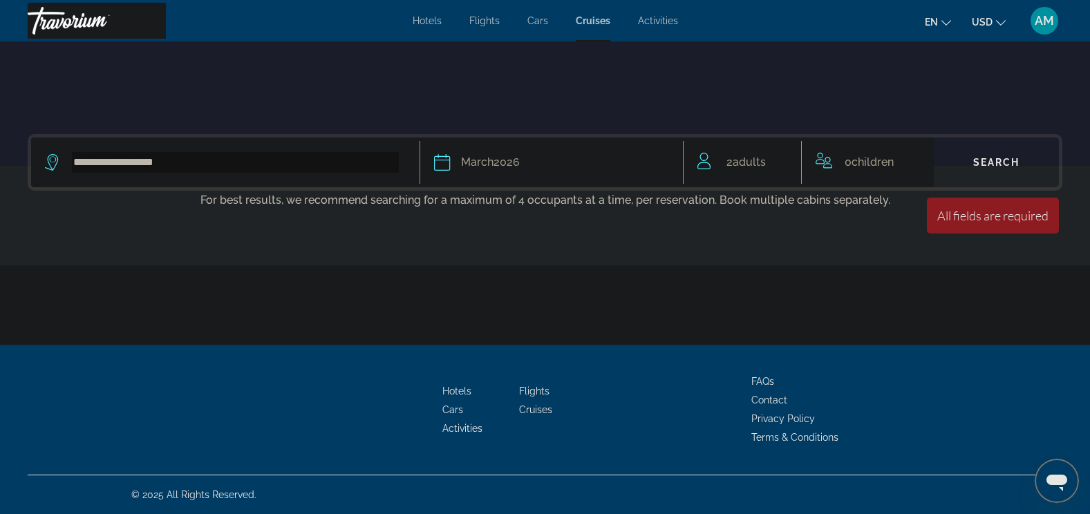
click at [1006, 167] on span "Search" at bounding box center [996, 162] width 47 height 11
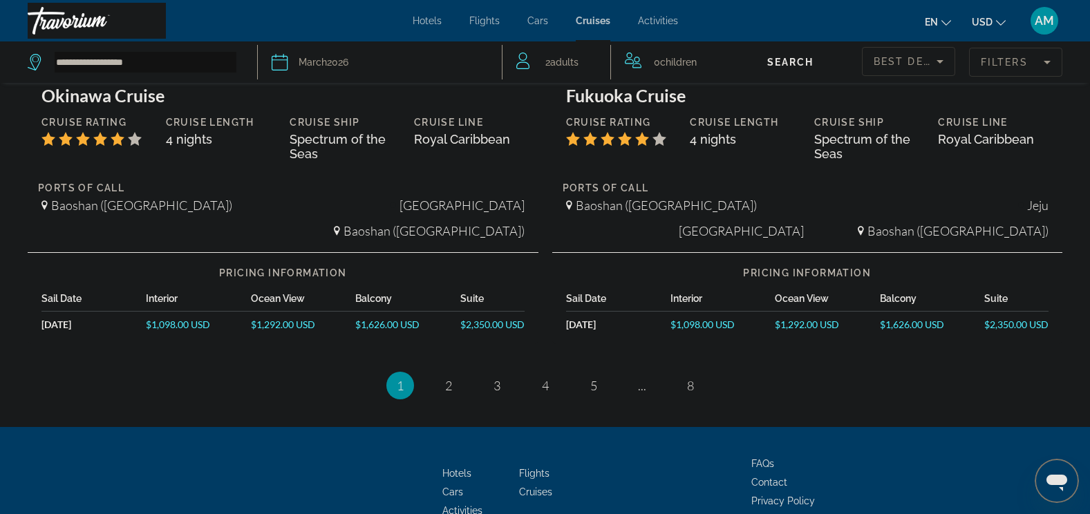
scroll to position [1333, 0]
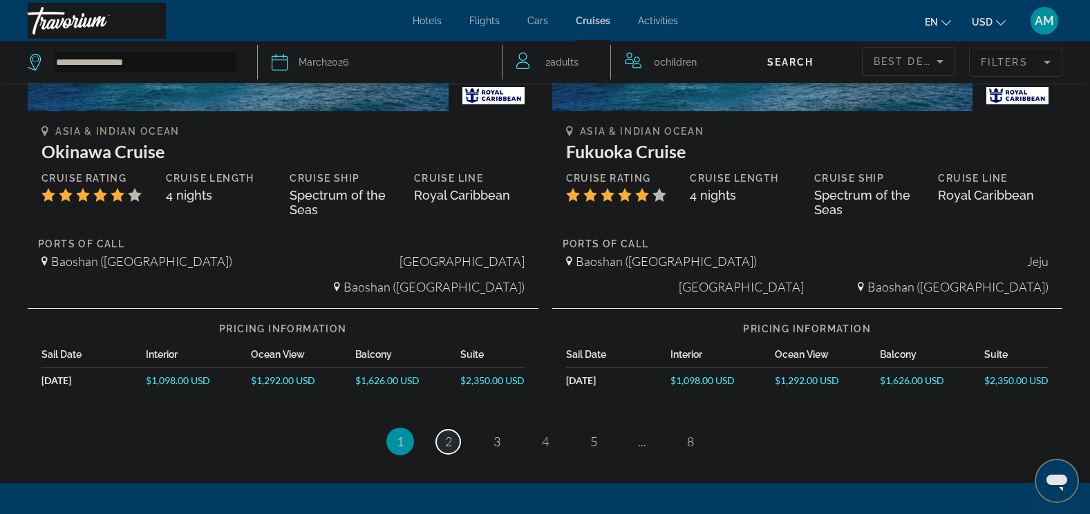
click at [448, 443] on span "2" at bounding box center [448, 441] width 7 height 15
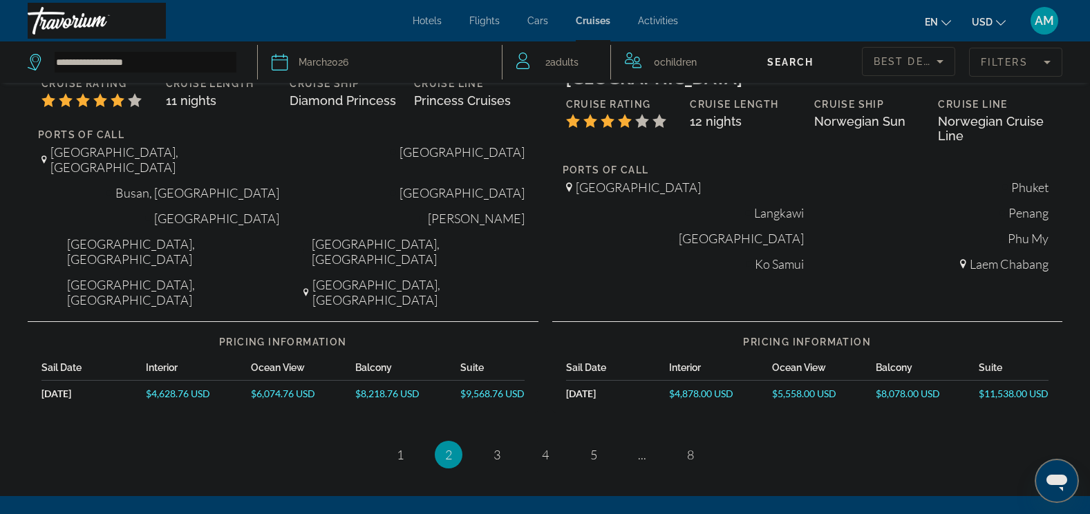
scroll to position [1521, 0]
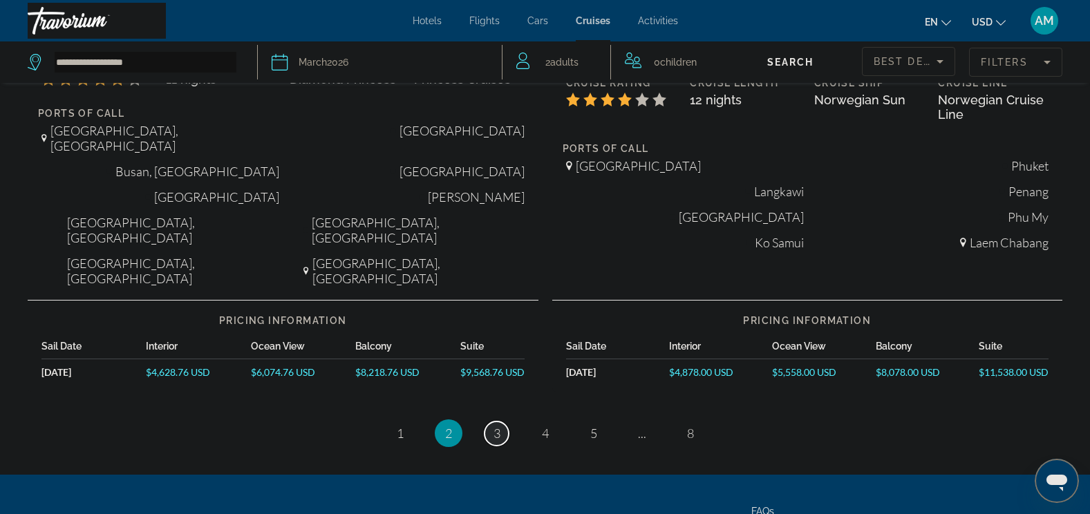
click at [498, 426] on span "3" at bounding box center [497, 433] width 7 height 15
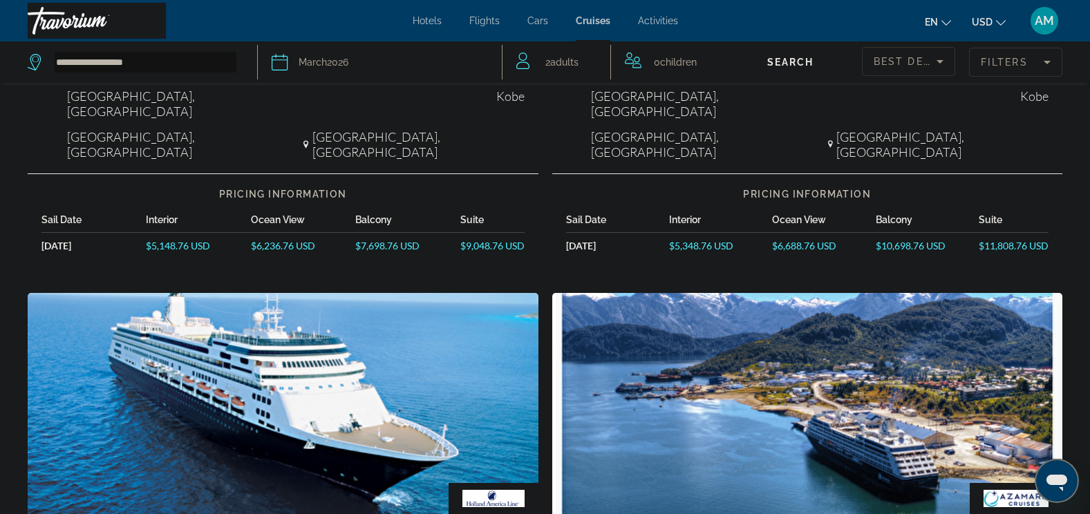
scroll to position [968, 0]
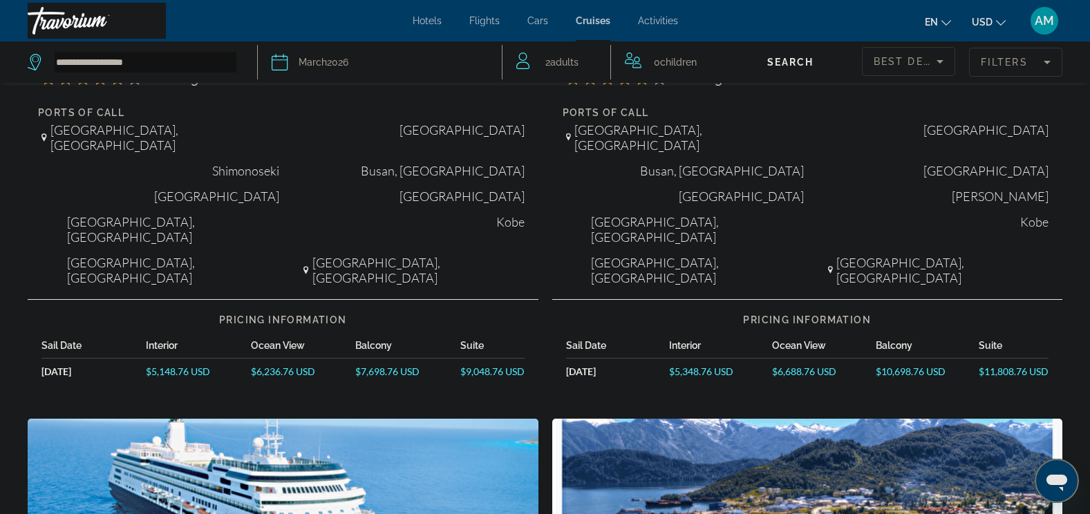
click at [664, 22] on span "Activities" at bounding box center [658, 20] width 40 height 11
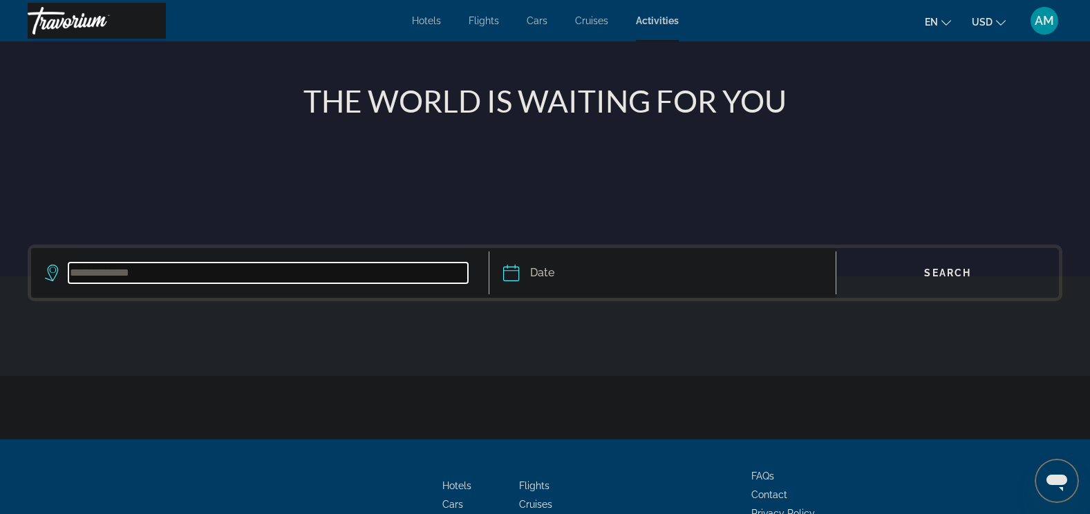
click at [397, 272] on input "Search widget" at bounding box center [268, 273] width 400 height 21
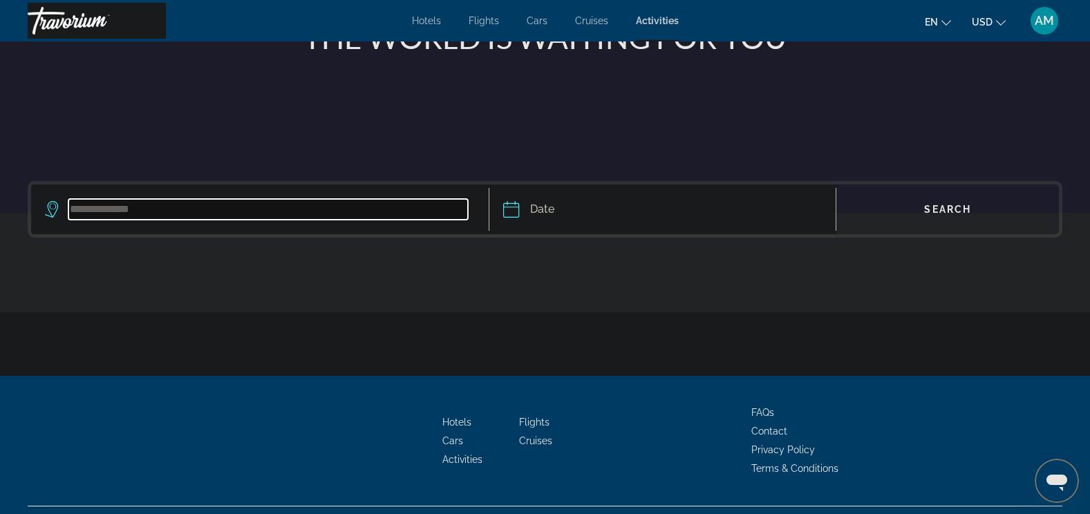
scroll to position [233, 0]
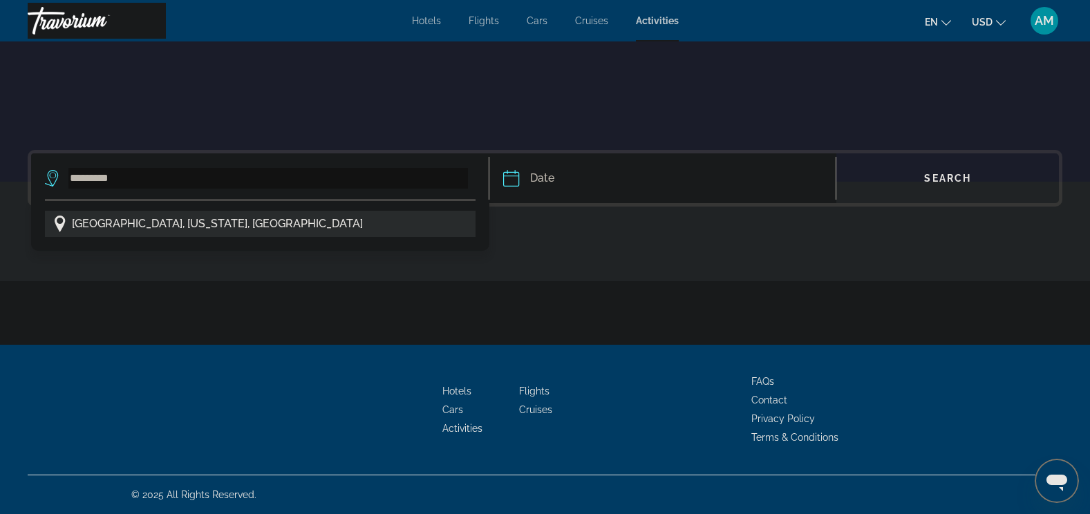
click at [243, 235] on button "[GEOGRAPHIC_DATA], [US_STATE], [GEOGRAPHIC_DATA]" at bounding box center [260, 224] width 431 height 26
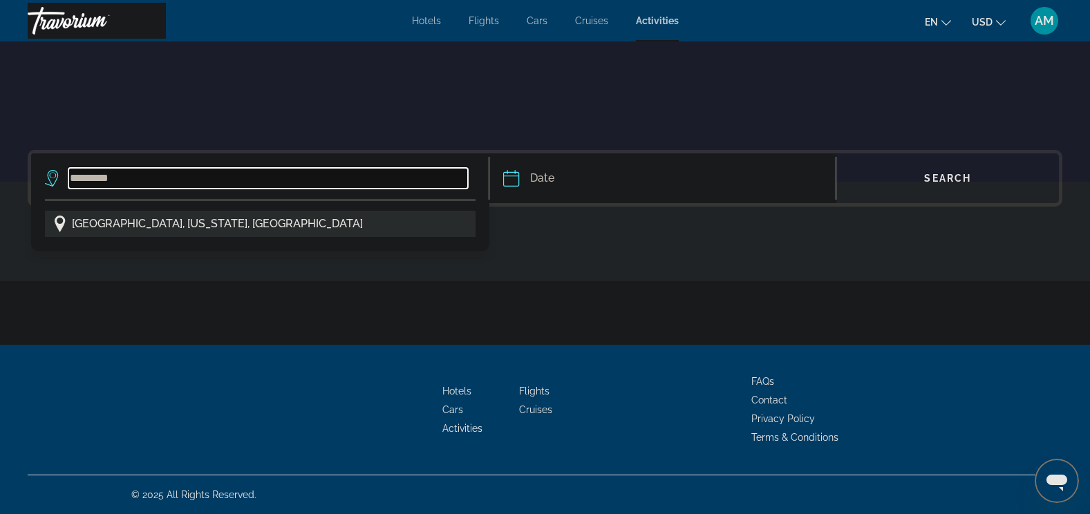
type input "**********"
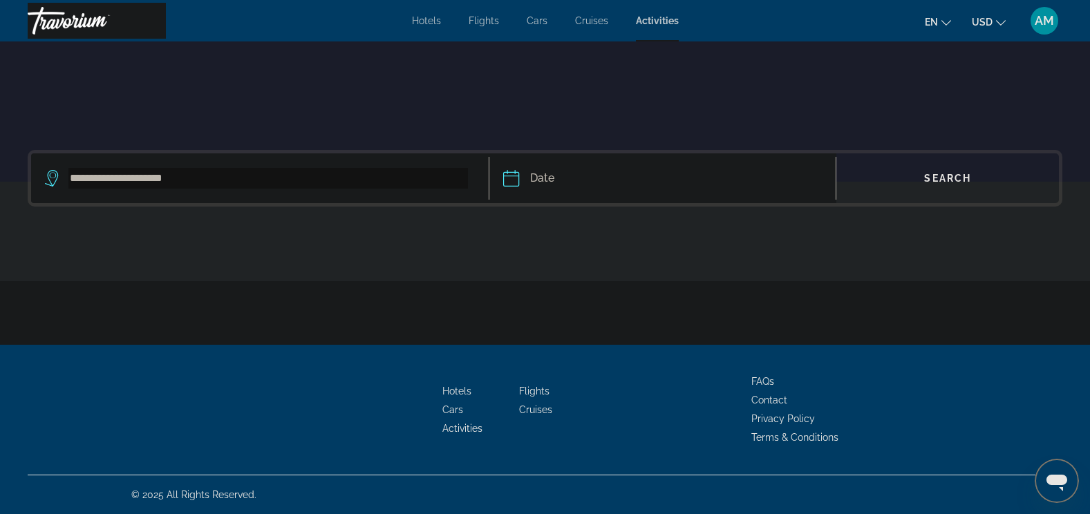
click at [592, 188] on input "Date" at bounding box center [586, 180] width 172 height 54
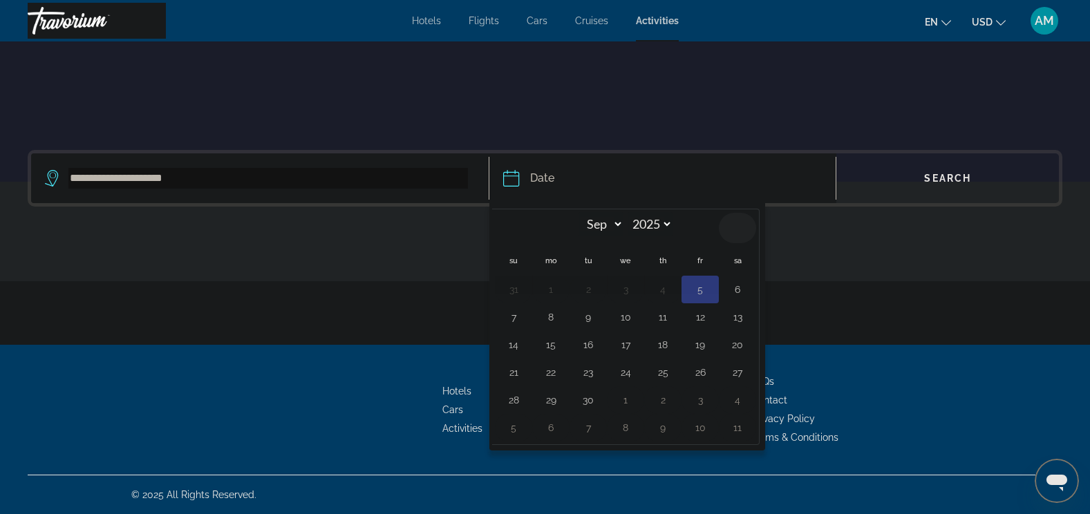
click at [733, 227] on th "Next month" at bounding box center [737, 228] width 37 height 30
select select "*"
click at [696, 398] on button "31" at bounding box center [700, 400] width 22 height 19
type input "**********"
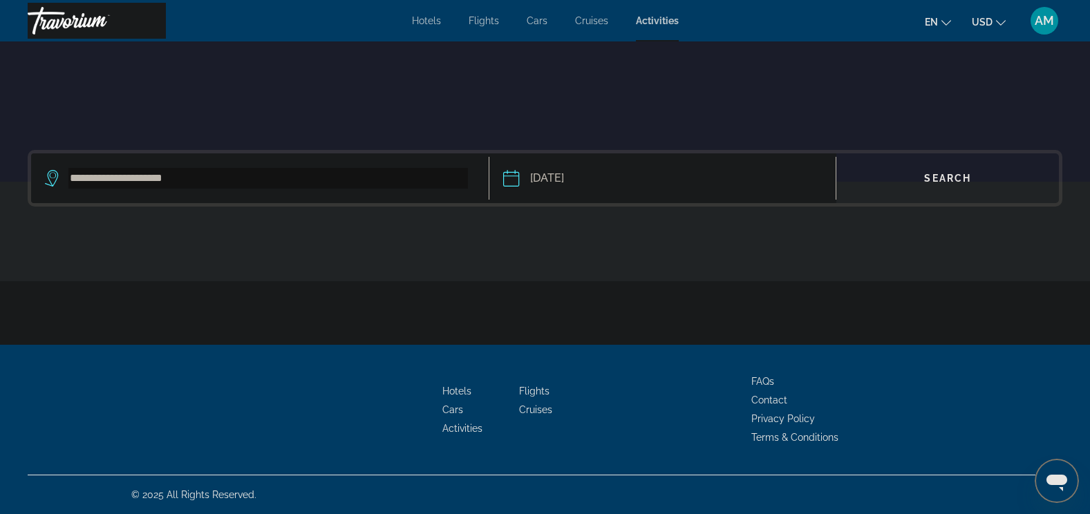
click at [913, 188] on span "Search widget" at bounding box center [947, 178] width 223 height 33
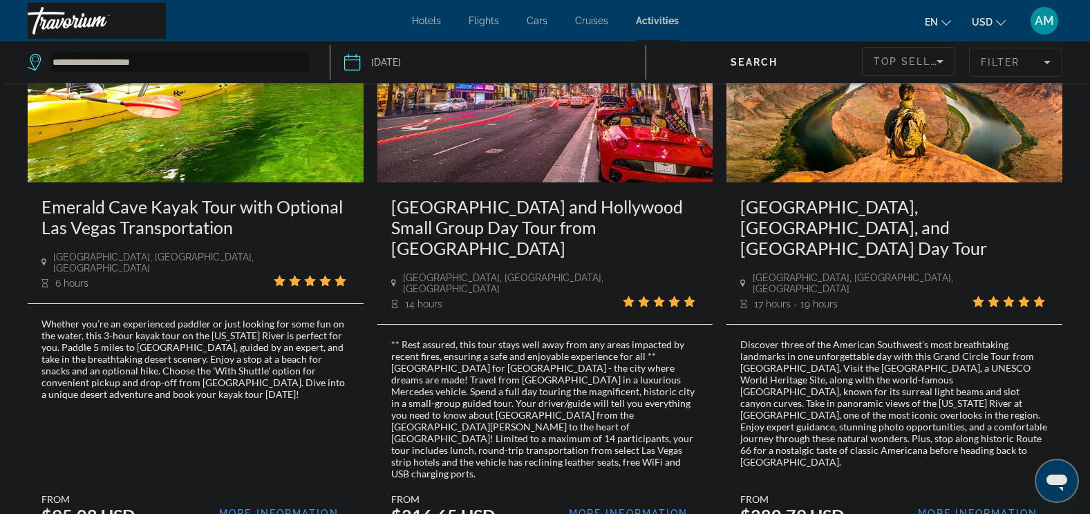
scroll to position [2005, 0]
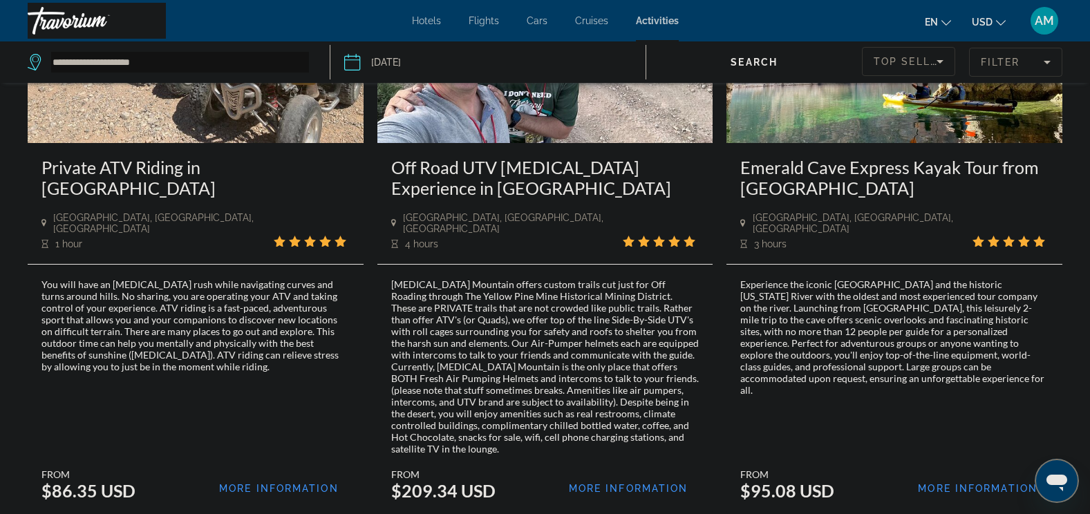
scroll to position [2074, 0]
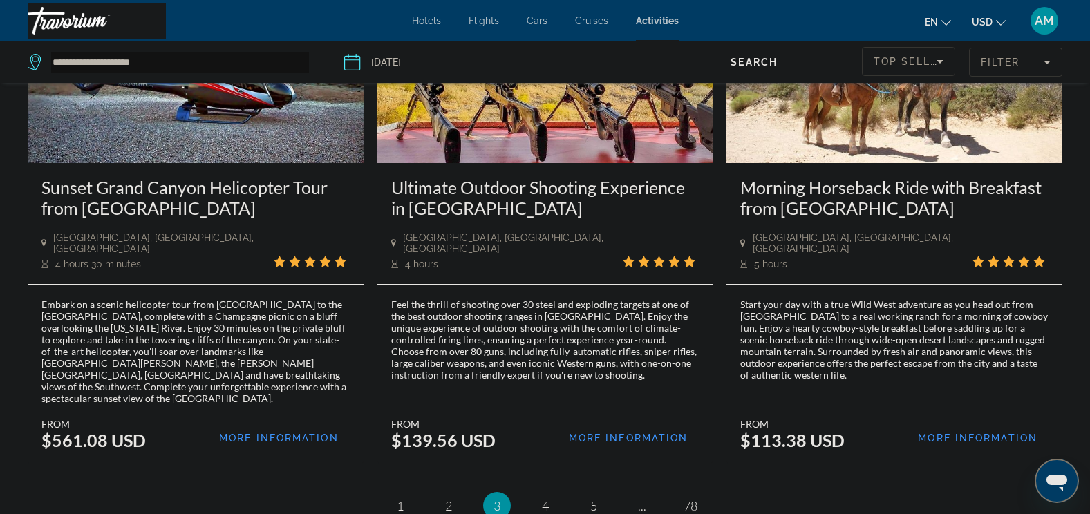
scroll to position [1936, 0]
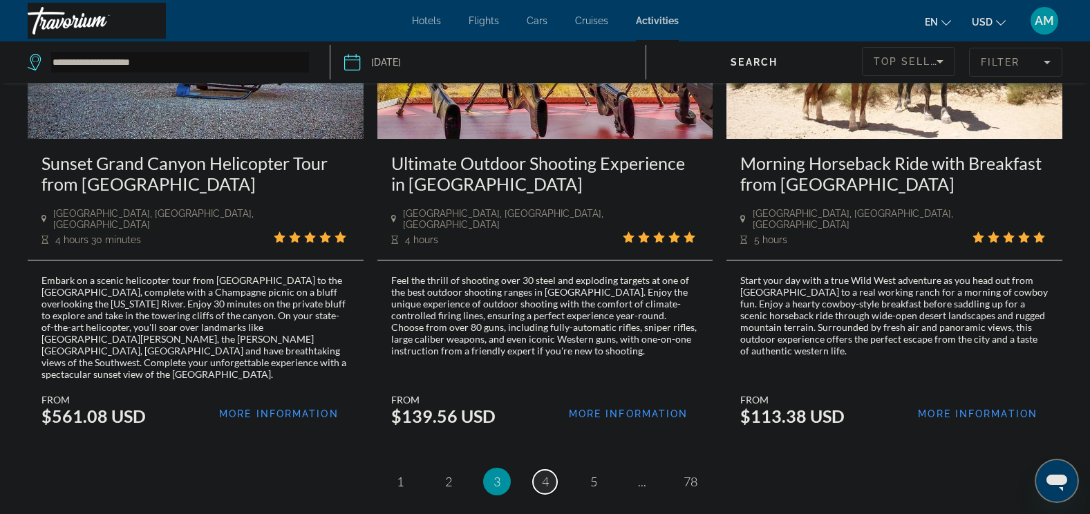
click at [544, 474] on span "4" at bounding box center [545, 481] width 7 height 15
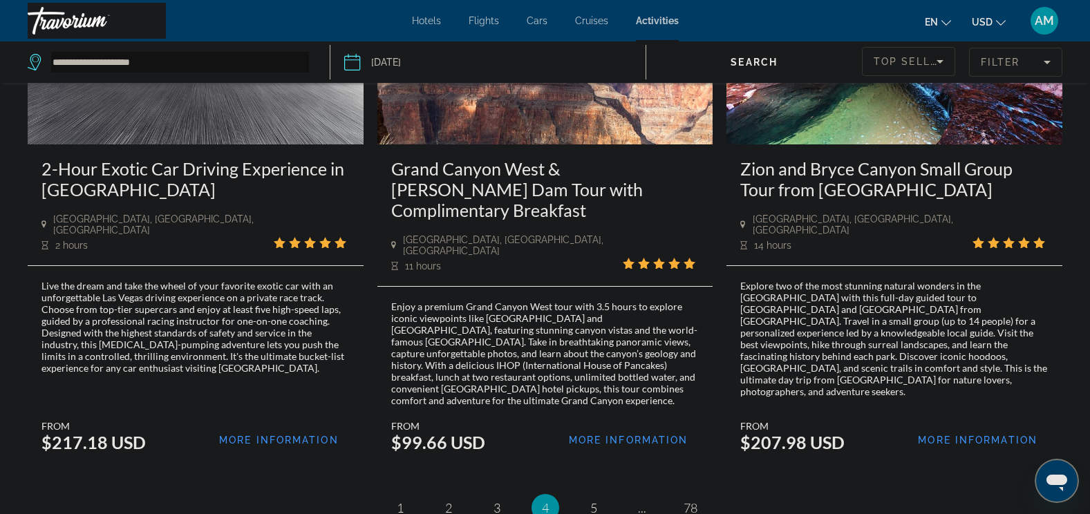
scroll to position [1936, 0]
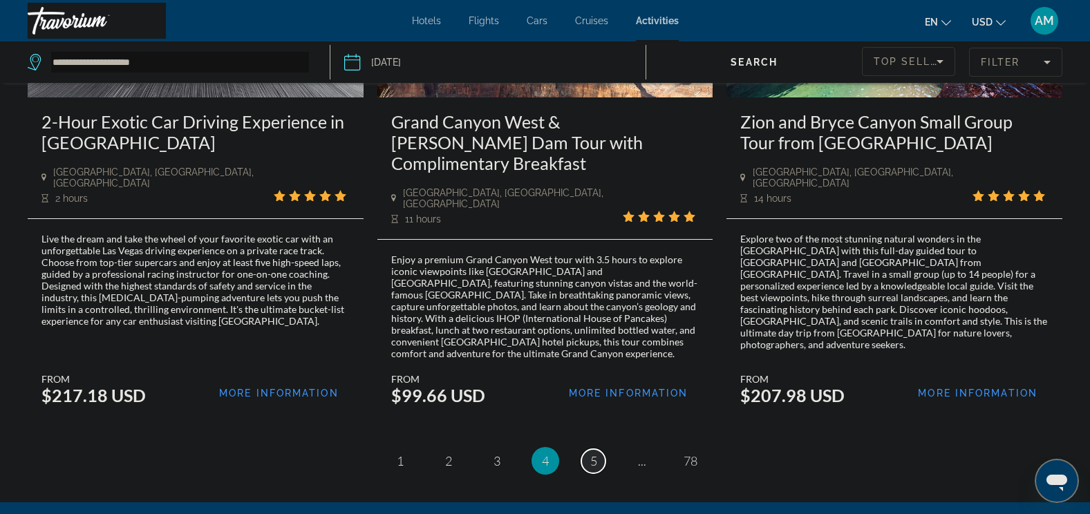
click at [594, 453] on span "5" at bounding box center [593, 460] width 7 height 15
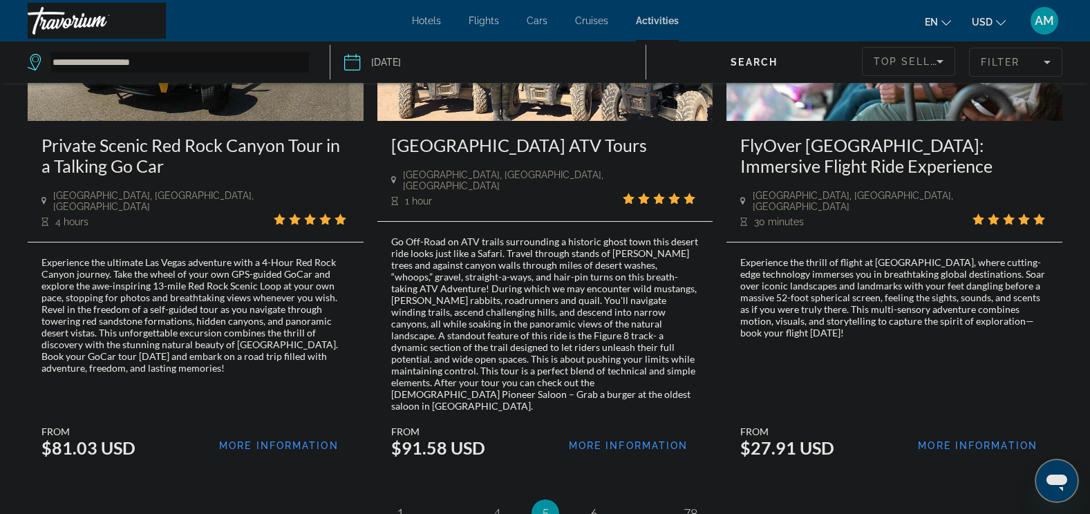
scroll to position [2068, 0]
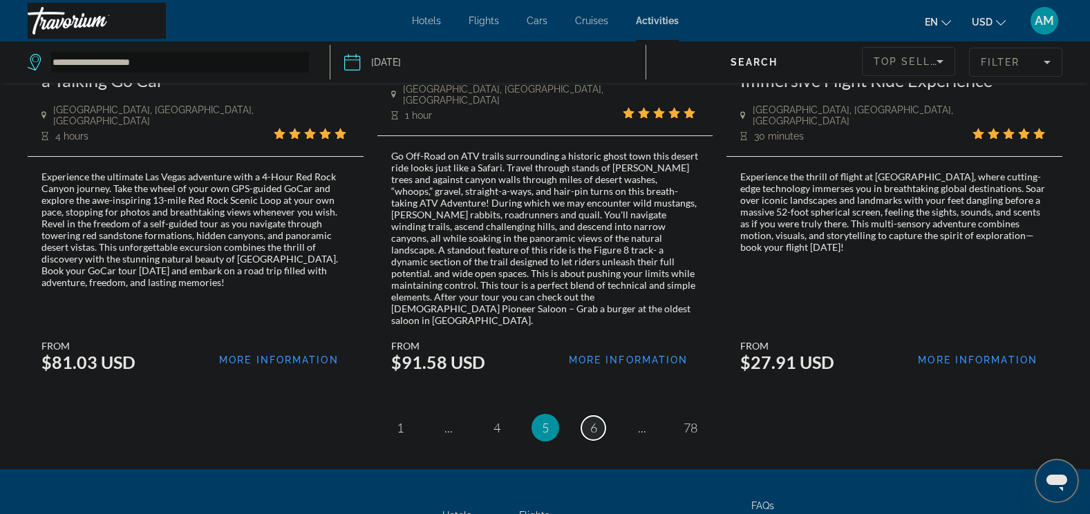
click at [598, 416] on link "page 6" at bounding box center [593, 428] width 24 height 24
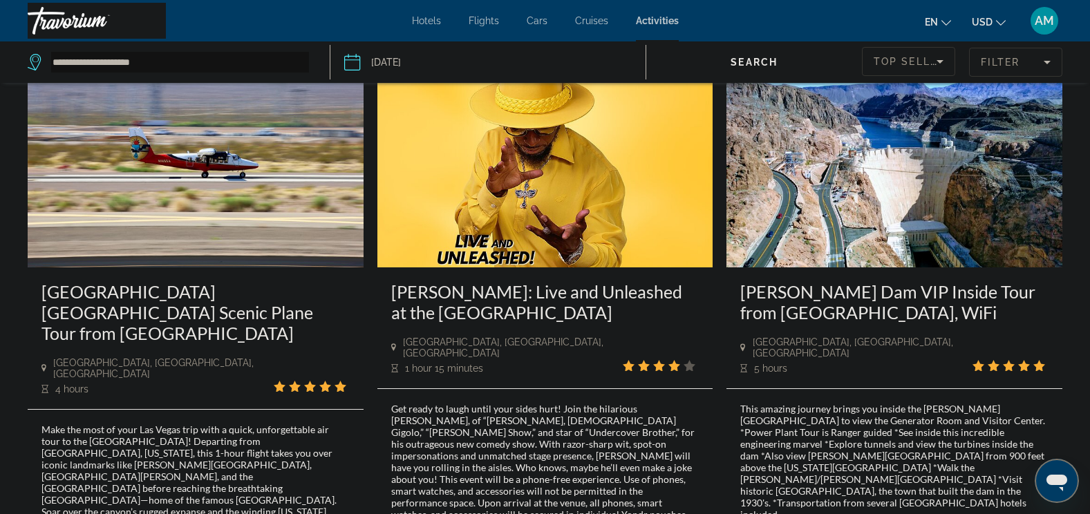
scroll to position [705, 0]
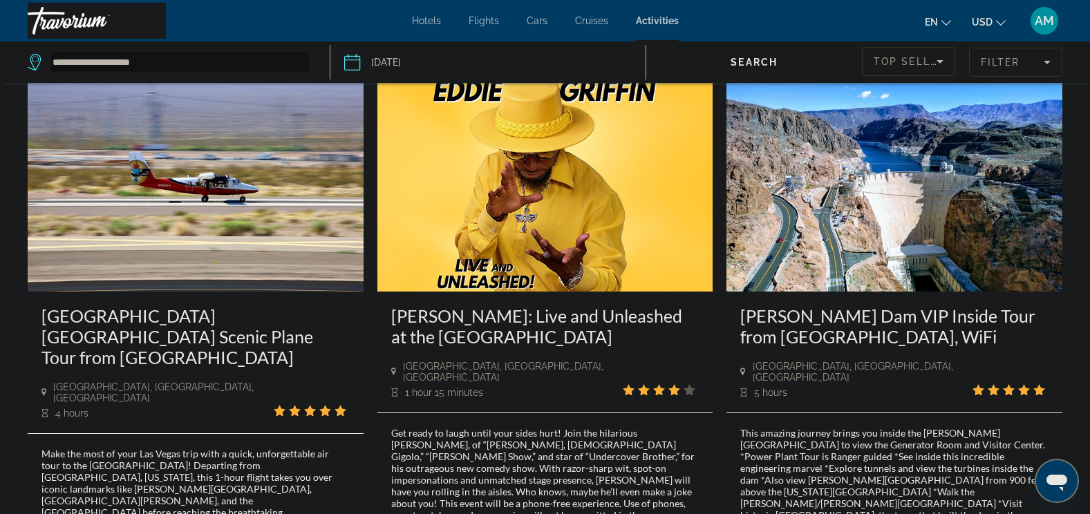
click at [568, 224] on img "Main content" at bounding box center [545, 181] width 336 height 221
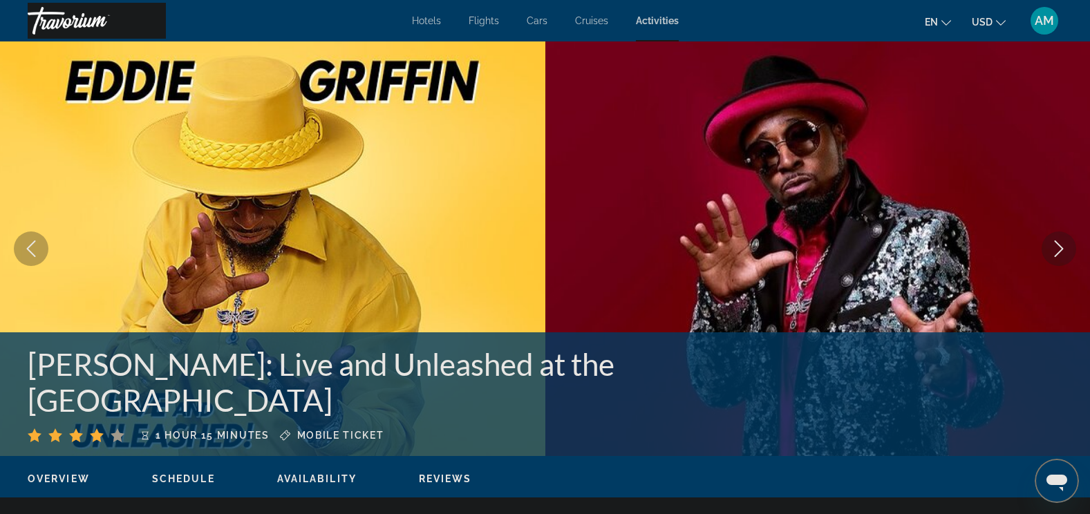
click at [1060, 246] on icon "Next image" at bounding box center [1059, 249] width 9 height 17
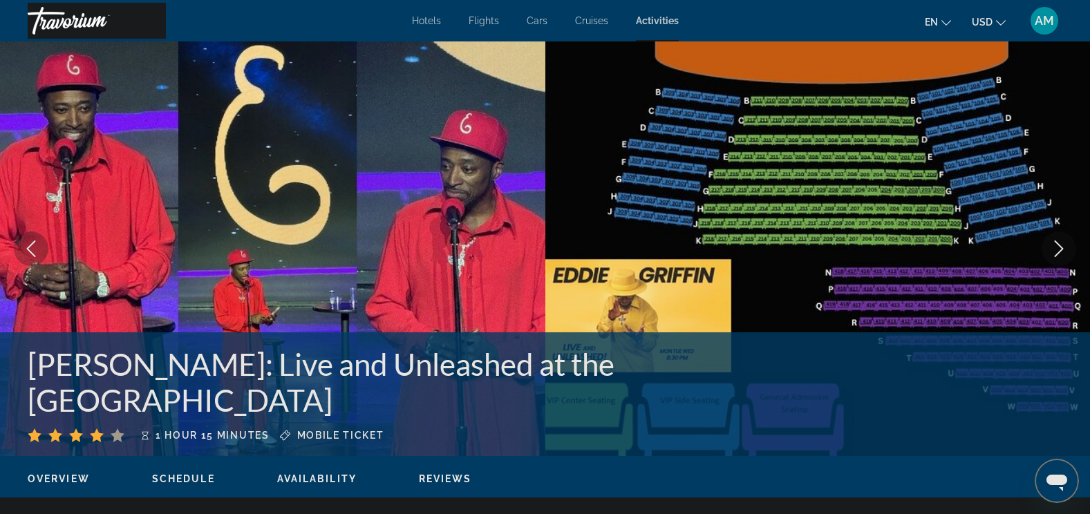
click at [1060, 246] on icon "Next image" at bounding box center [1059, 249] width 9 height 17
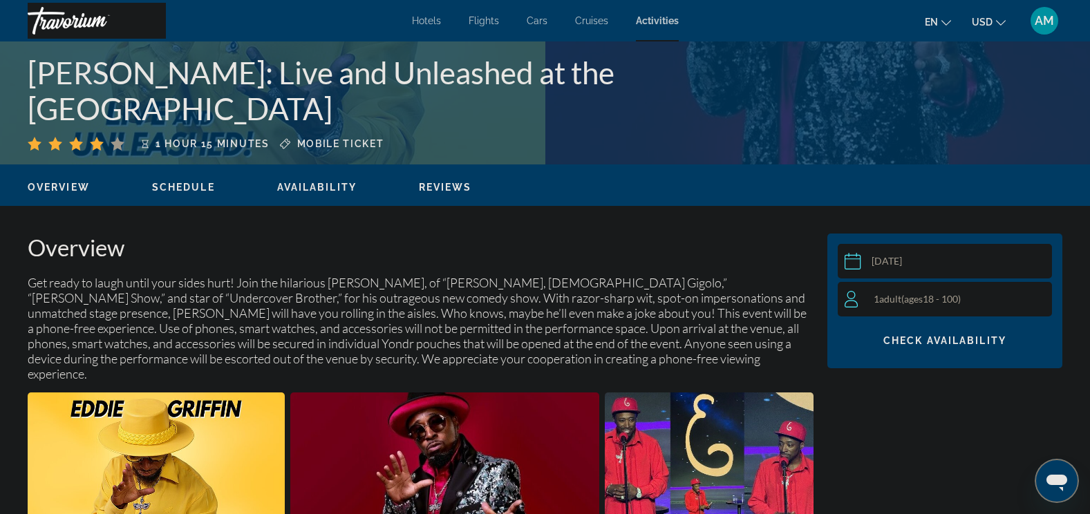
scroll to position [346, 0]
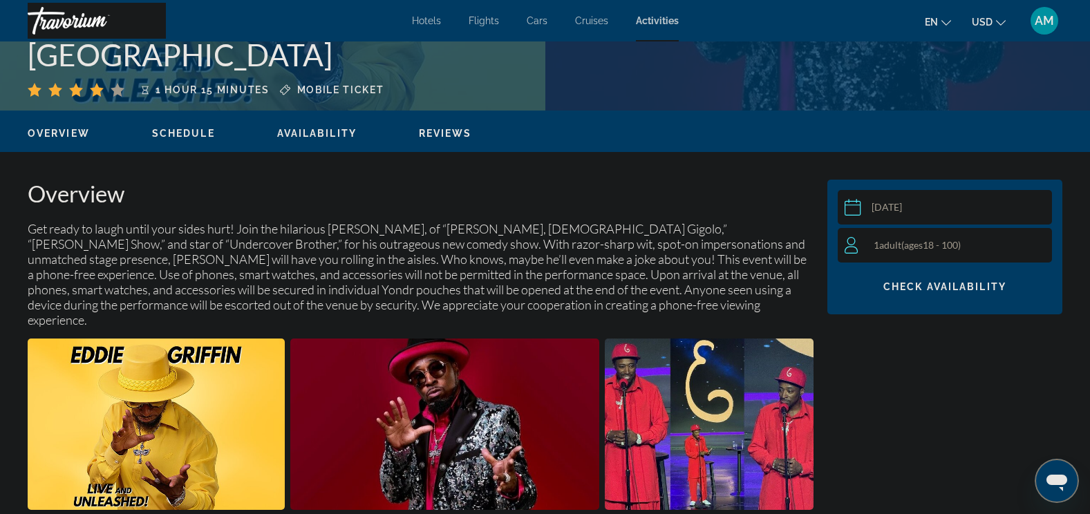
click at [863, 248] on div "1 Adult Adults ( ages [DEMOGRAPHIC_DATA])" at bounding box center [948, 245] width 207 height 17
click at [1037, 243] on icon "Increment adults" at bounding box center [1038, 244] width 12 height 17
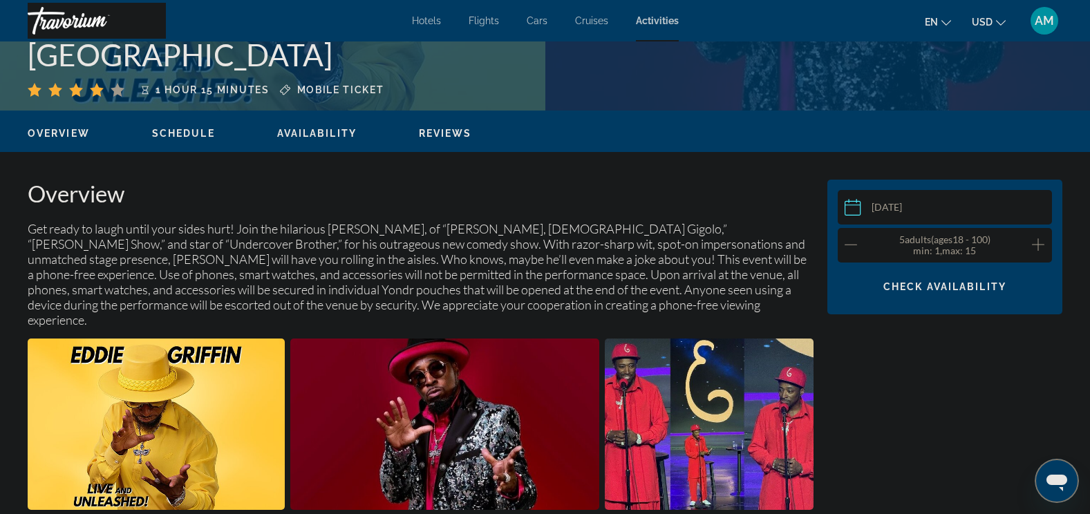
click at [1037, 243] on icon "Increment adults" at bounding box center [1038, 244] width 12 height 17
click at [942, 290] on span "Check Availability" at bounding box center [944, 286] width 123 height 11
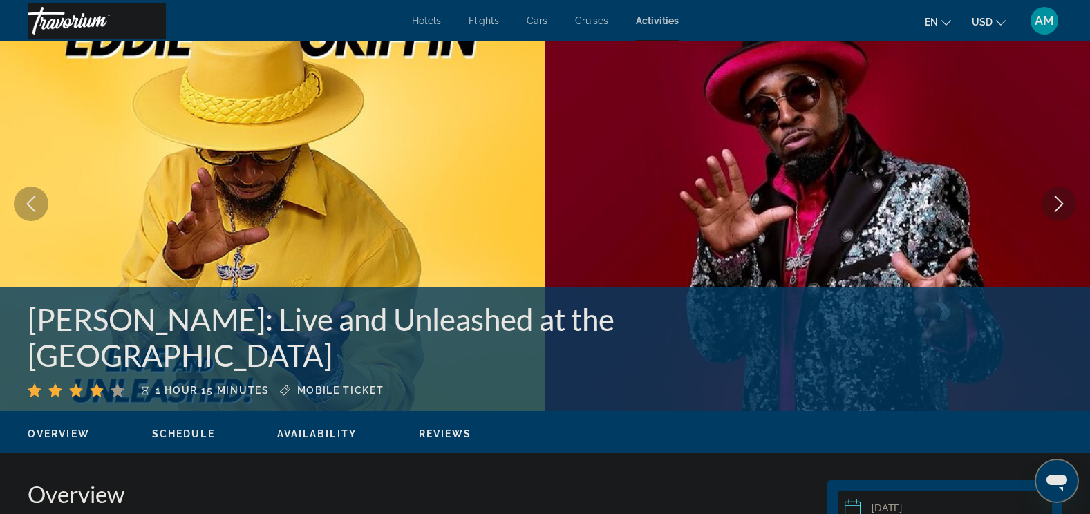
scroll to position [0, 0]
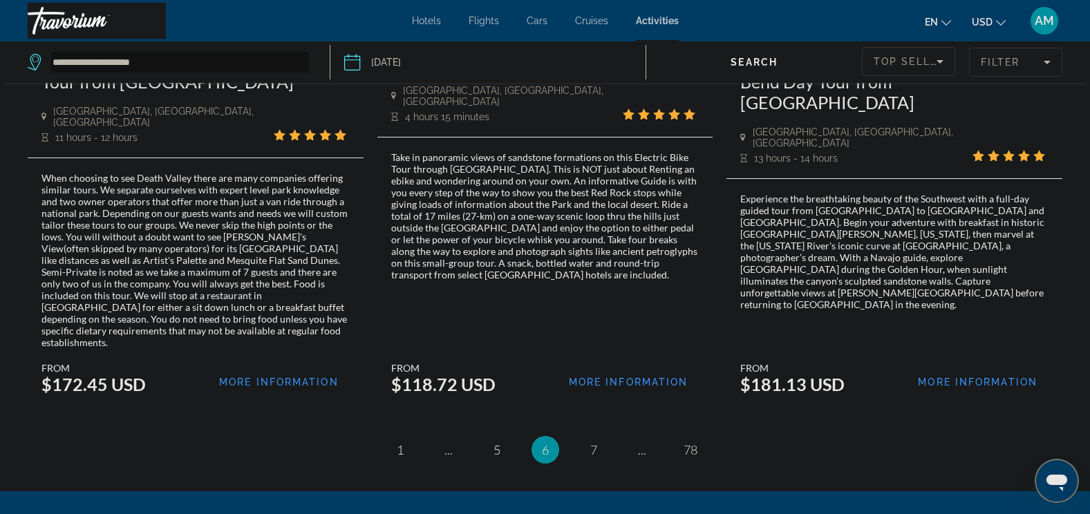
scroll to position [2157, 0]
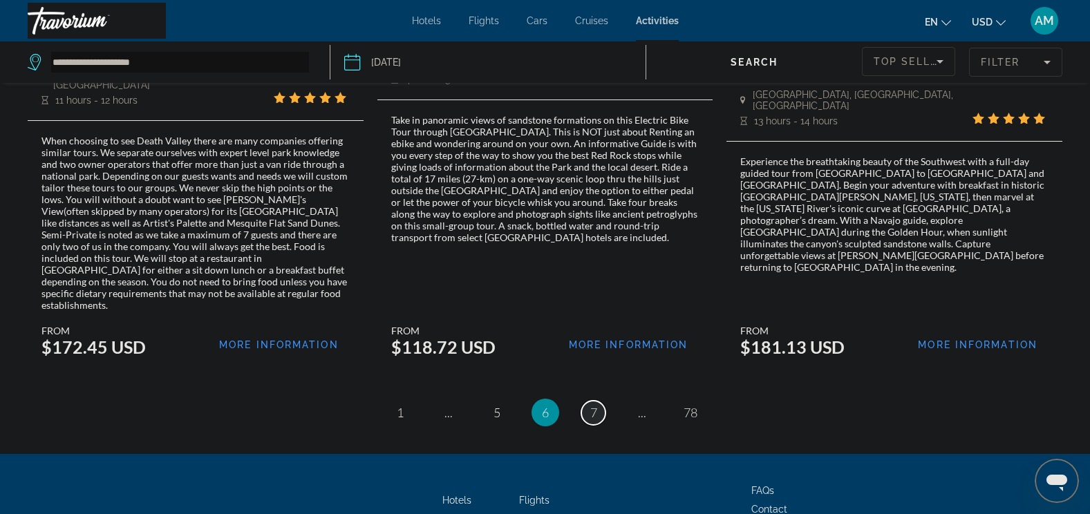
click at [589, 401] on link "page 7" at bounding box center [593, 413] width 24 height 24
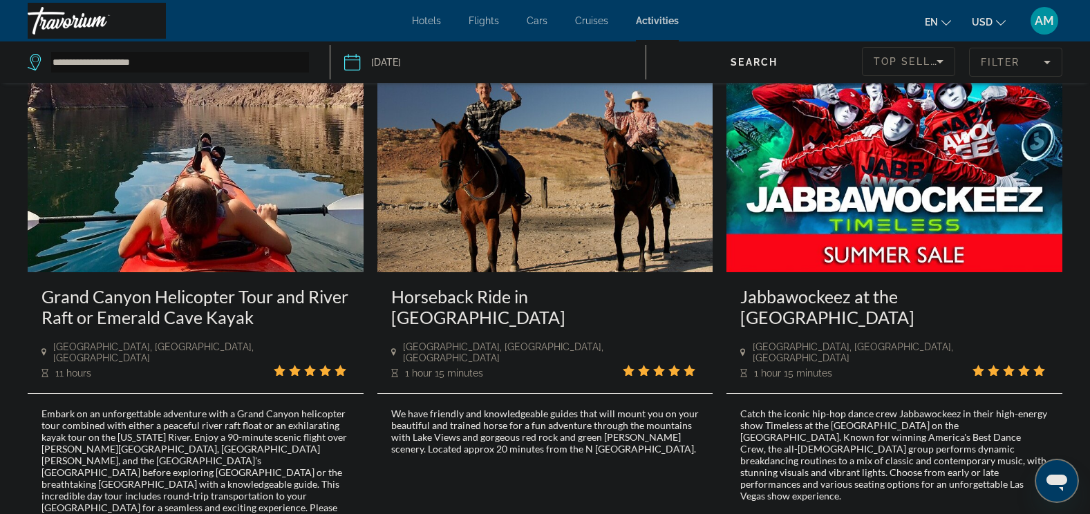
scroll to position [1866, 0]
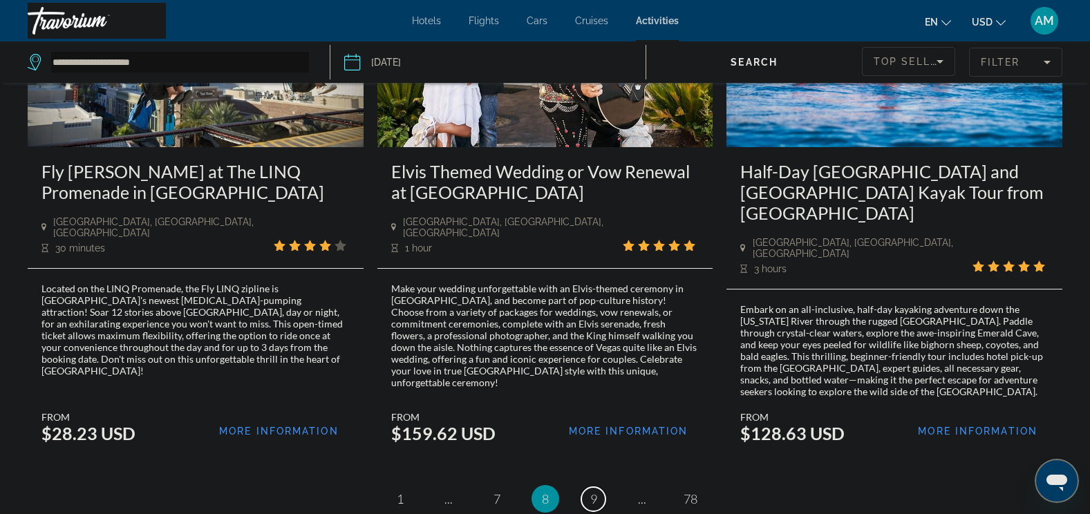
scroll to position [2098, 0]
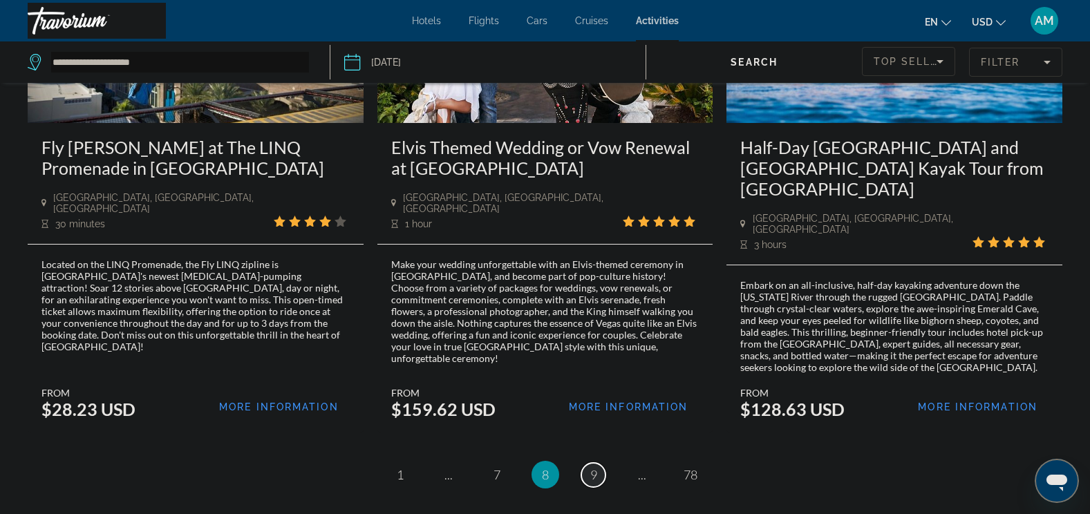
click at [588, 463] on link "page 9" at bounding box center [593, 475] width 24 height 24
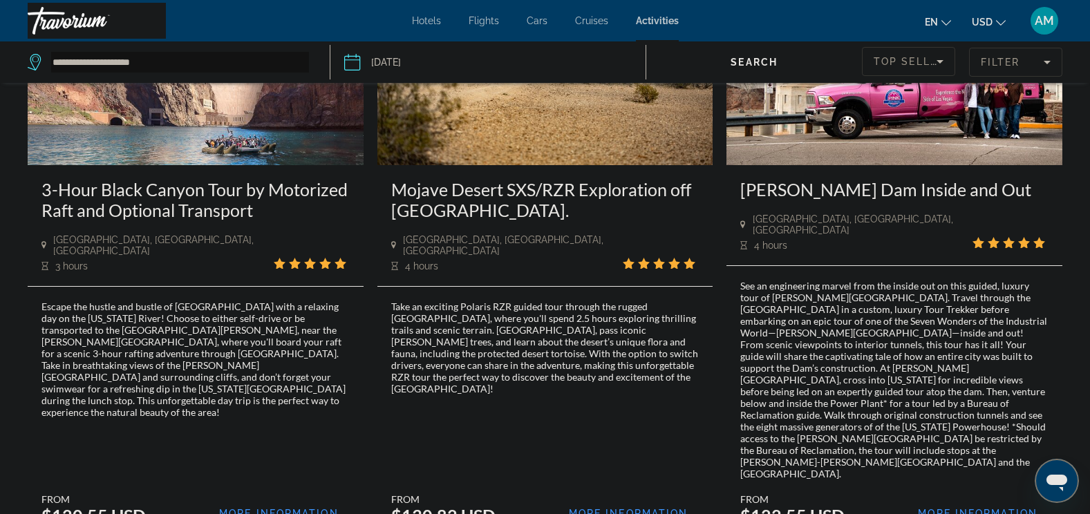
scroll to position [1866, 0]
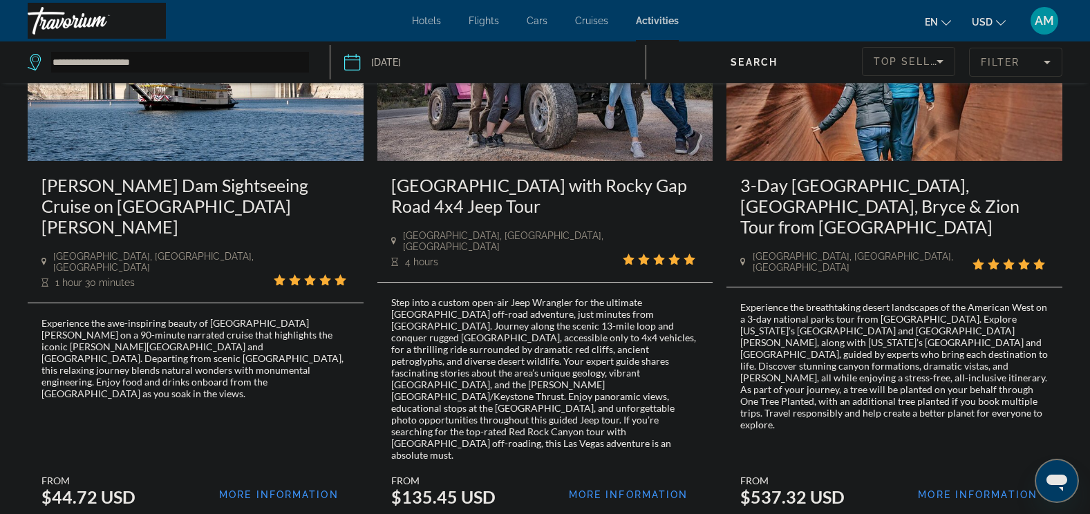
scroll to position [1866, 0]
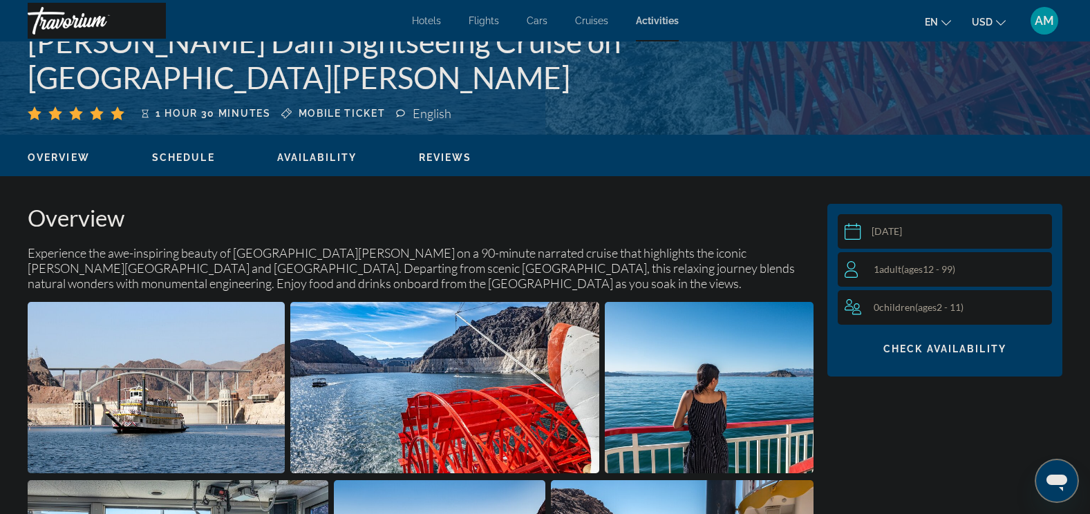
scroll to position [138, 0]
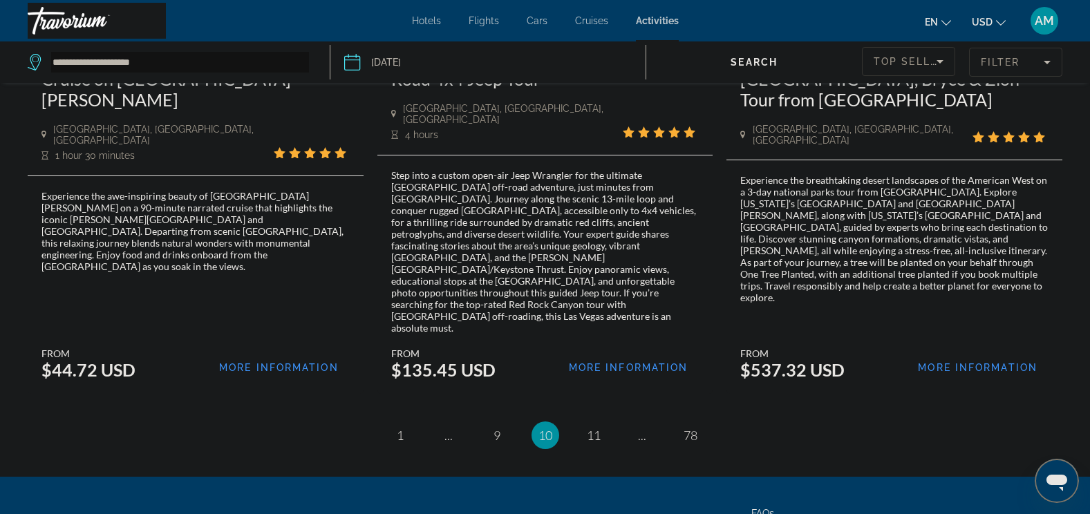
scroll to position [2074, 0]
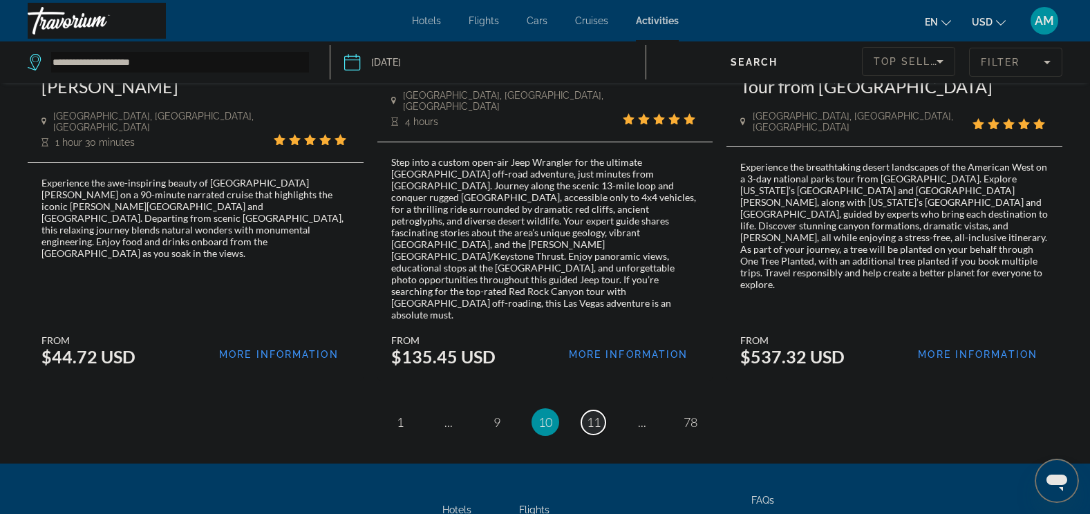
click at [596, 415] on span "11" at bounding box center [594, 422] width 14 height 15
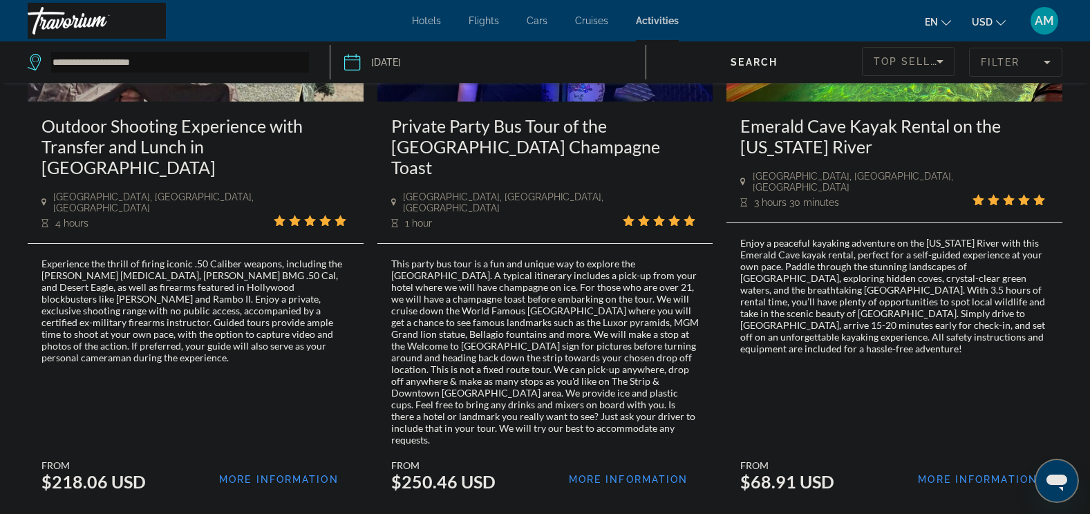
scroll to position [2074, 0]
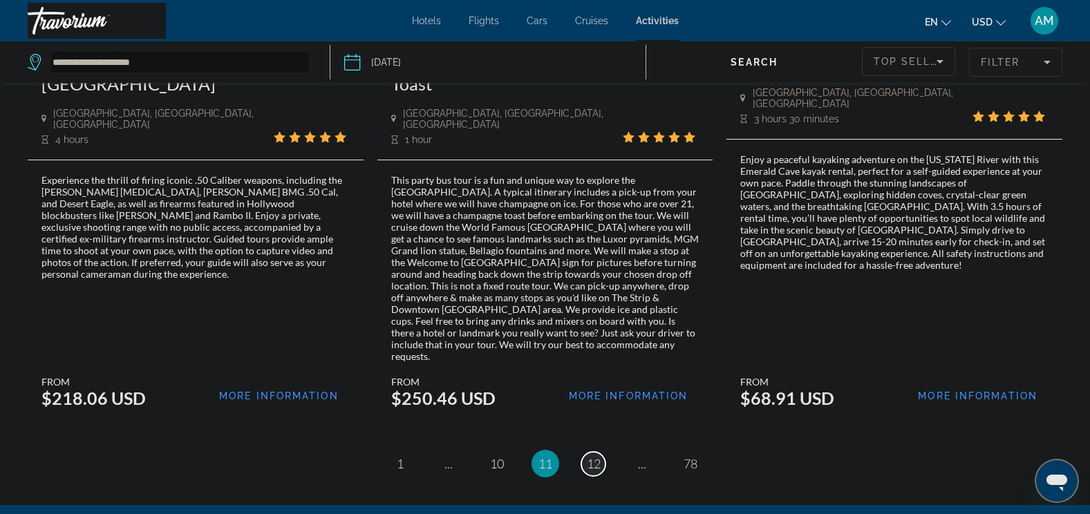
click at [590, 456] on span "12" at bounding box center [594, 463] width 14 height 15
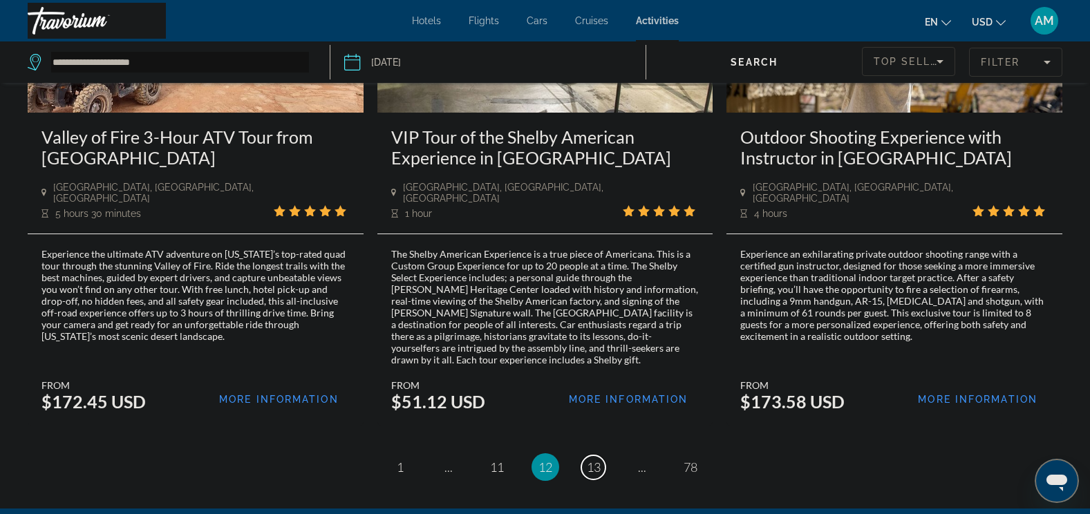
scroll to position [1936, 0]
click at [584, 455] on link "page 13" at bounding box center [593, 467] width 24 height 24
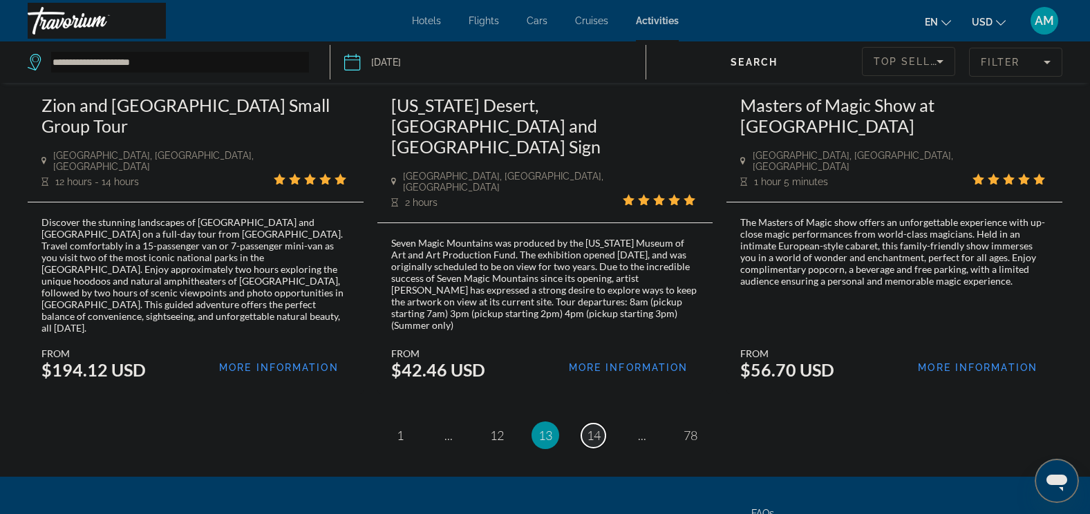
scroll to position [2028, 0]
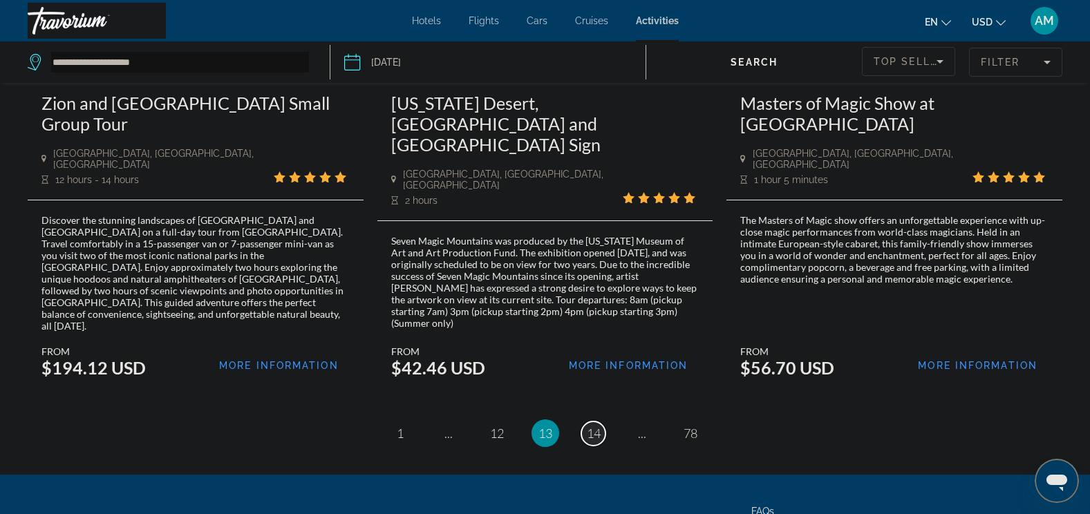
click at [598, 426] on span "14" at bounding box center [594, 433] width 14 height 15
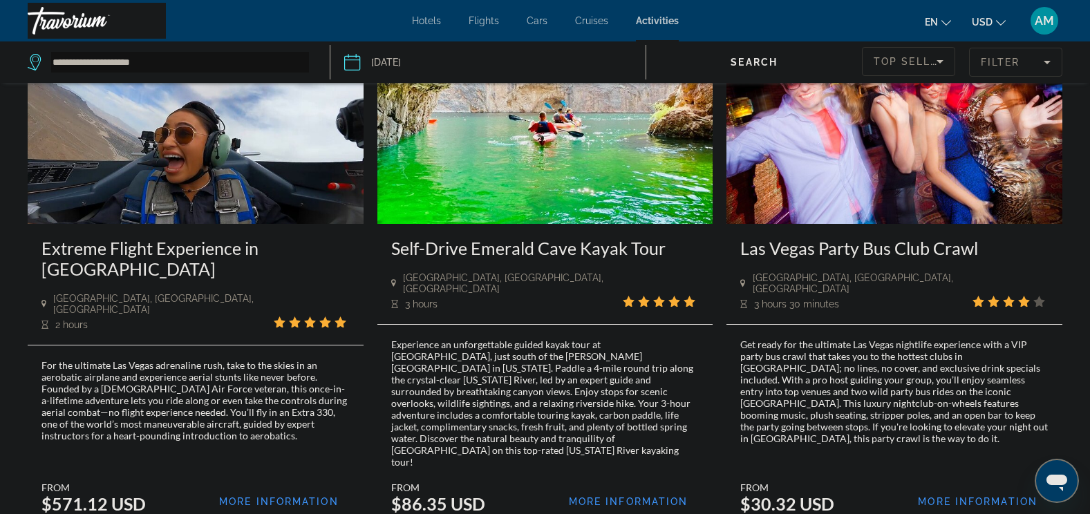
scroll to position [1960, 0]
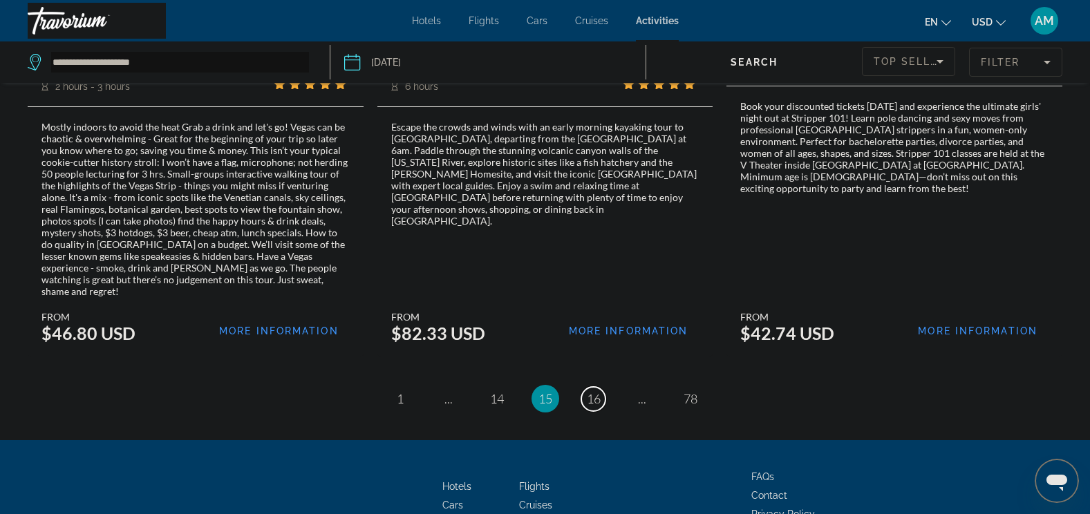
scroll to position [2192, 0]
click at [587, 391] on span "16" at bounding box center [594, 398] width 14 height 15
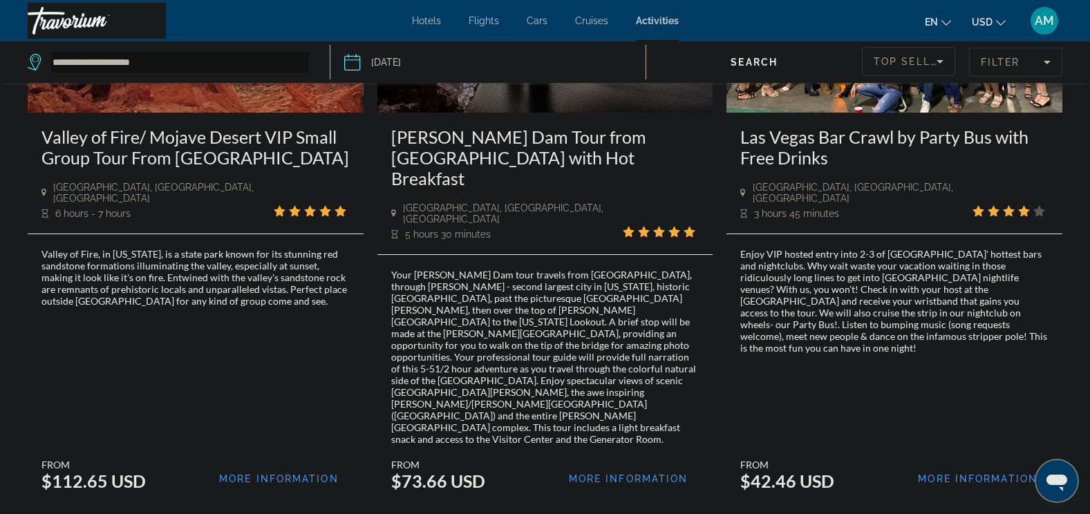
scroll to position [2074, 0]
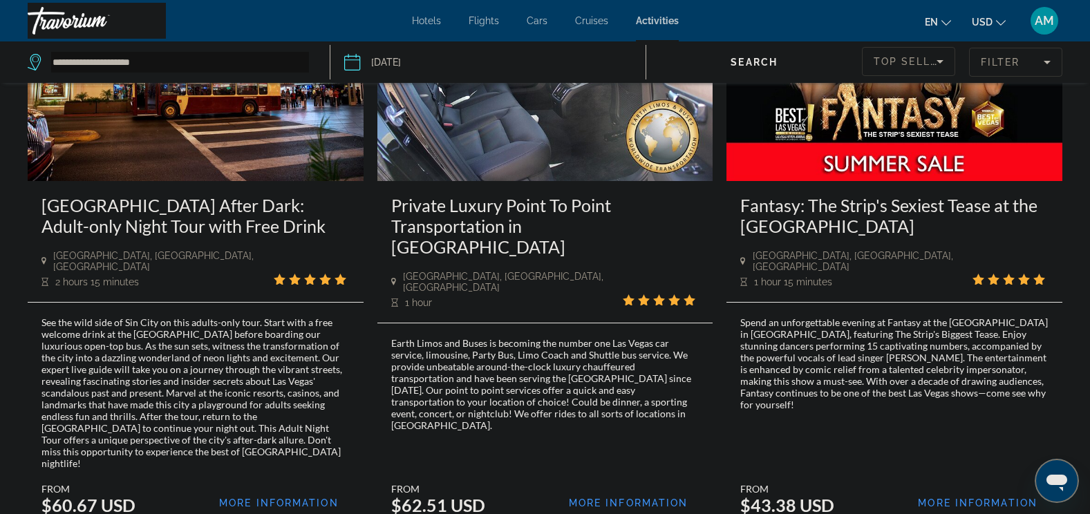
scroll to position [2005, 0]
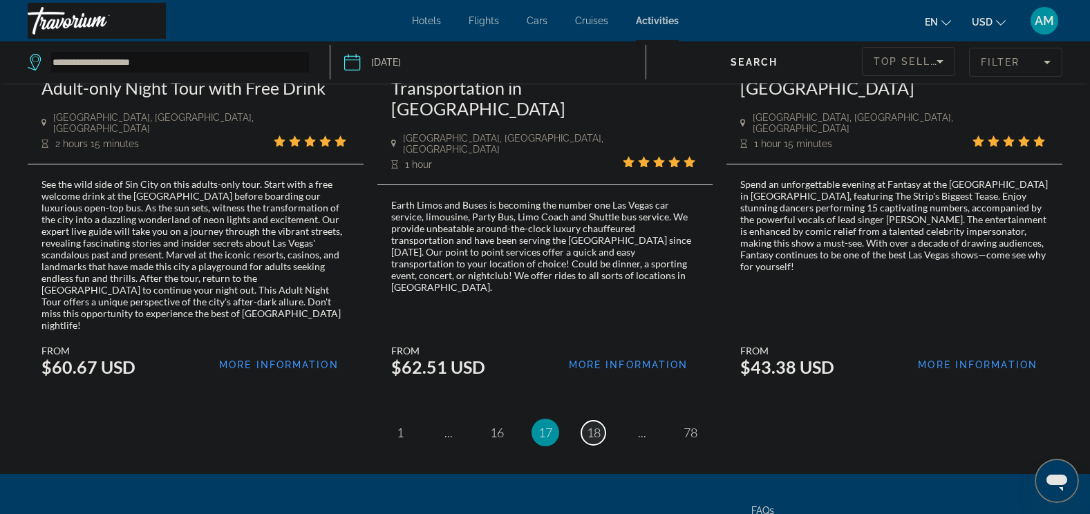
click at [595, 425] on span "18" at bounding box center [594, 432] width 14 height 15
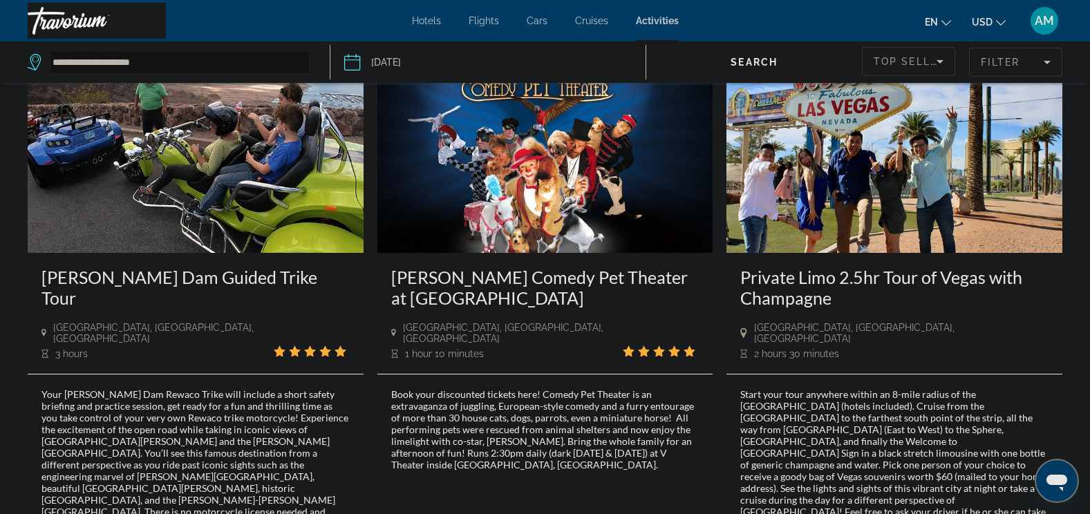
scroll to position [2073, 0]
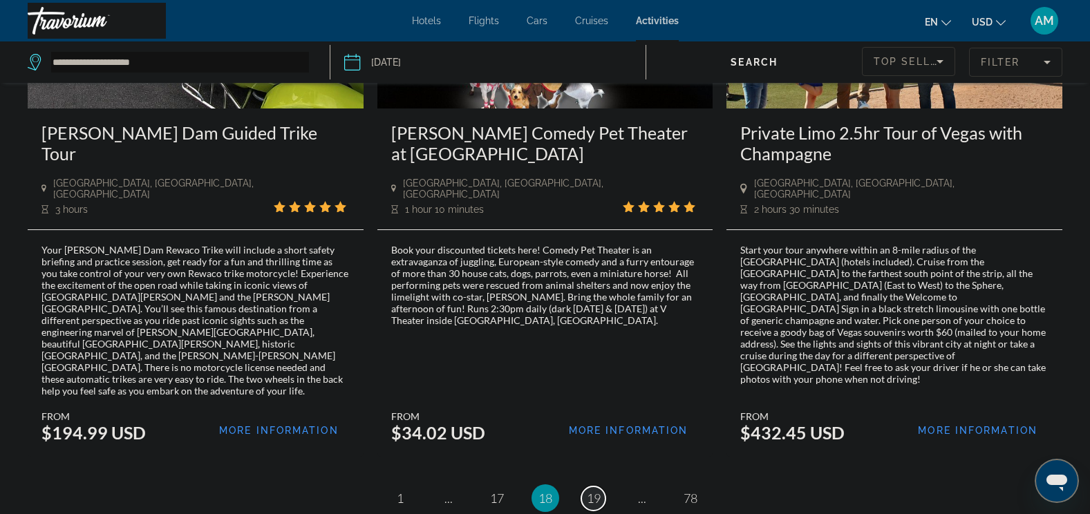
click at [590, 491] on span "19" at bounding box center [594, 498] width 14 height 15
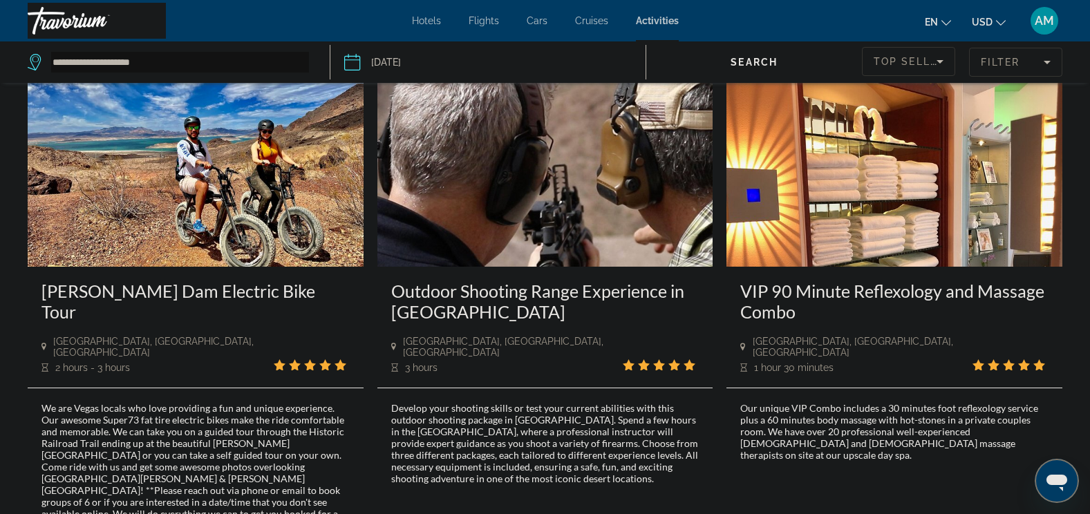
scroll to position [1313, 0]
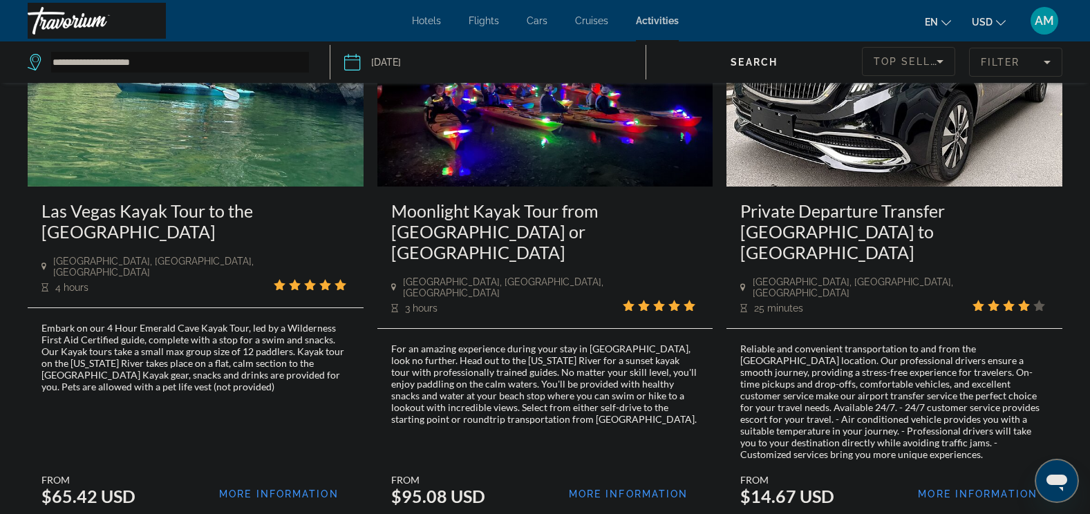
scroll to position [1986, 0]
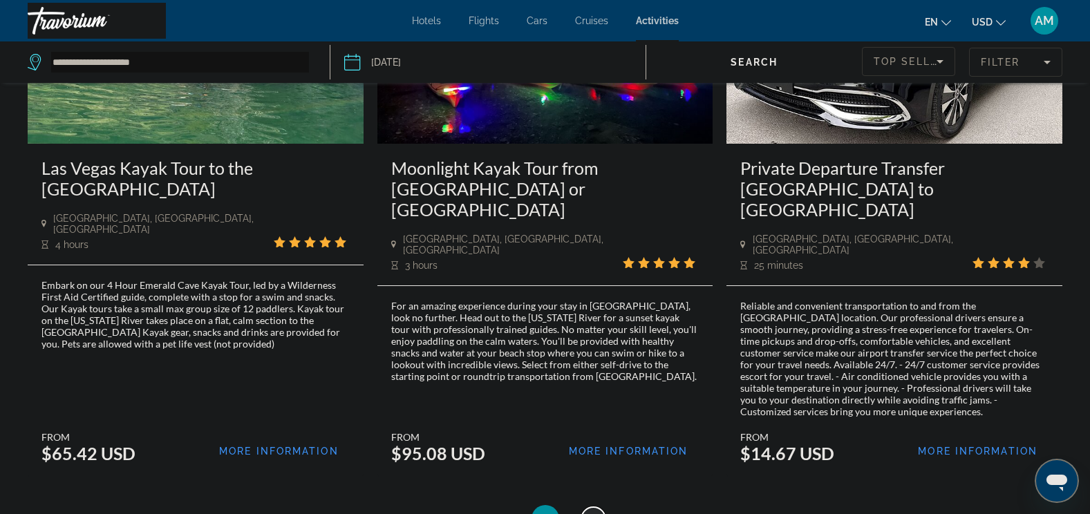
click at [597, 512] on span "20" at bounding box center [594, 519] width 14 height 15
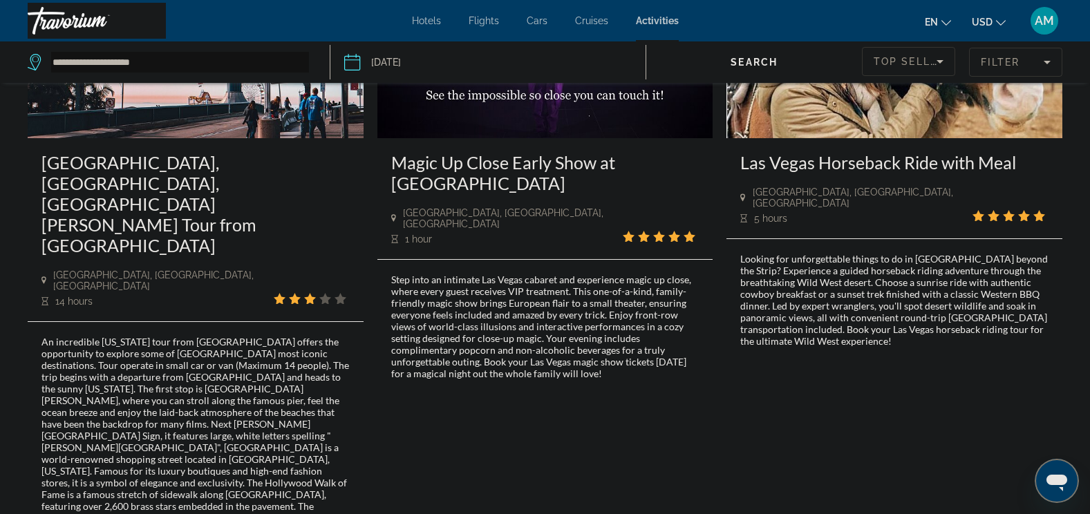
scroll to position [2212, 0]
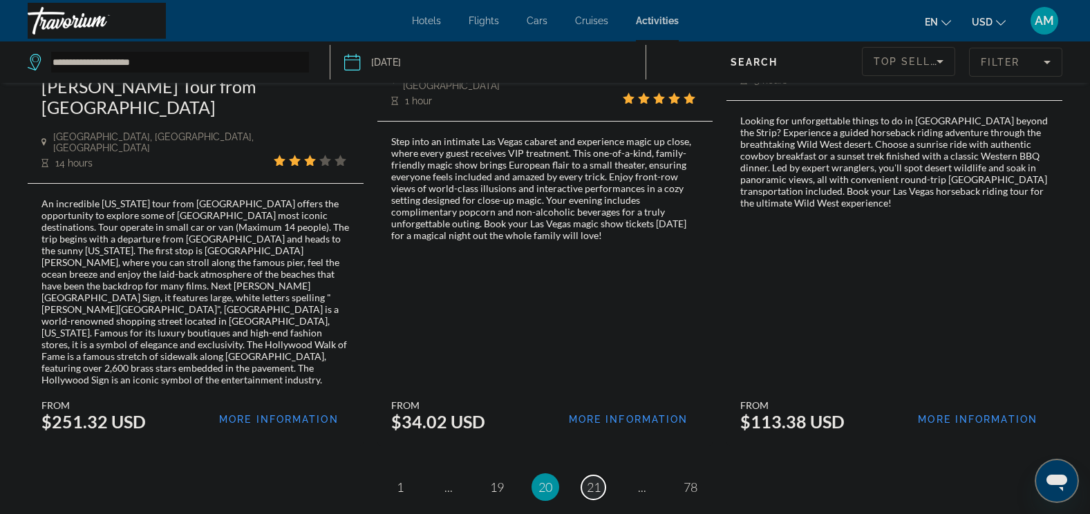
click at [593, 480] on span "21" at bounding box center [594, 487] width 14 height 15
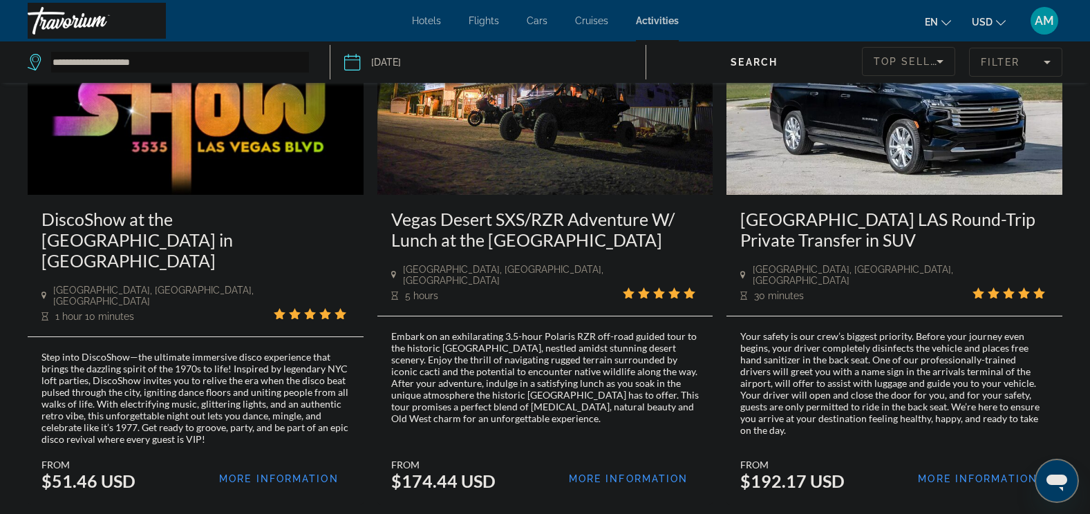
scroll to position [2143, 0]
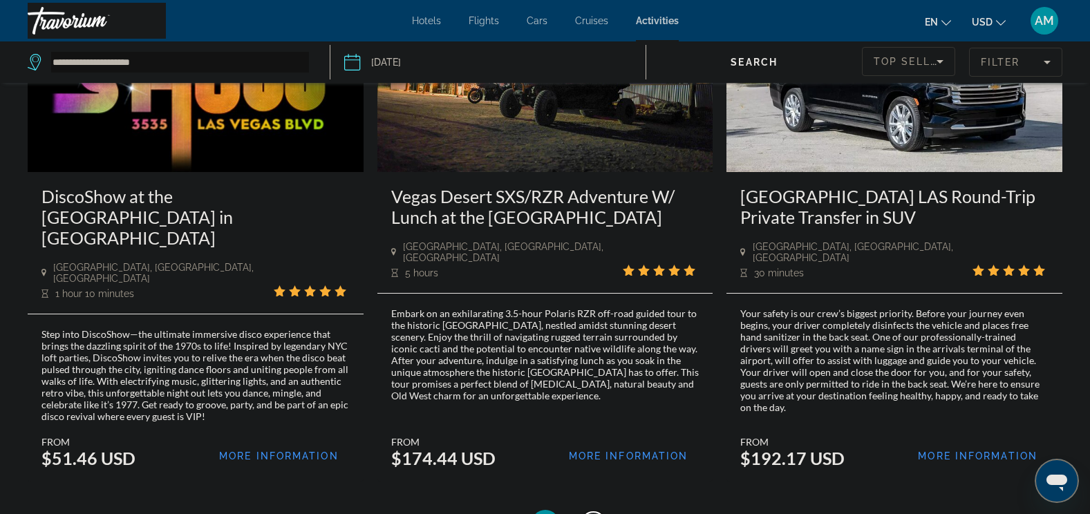
click at [595, 514] on span "22" at bounding box center [594, 523] width 14 height 15
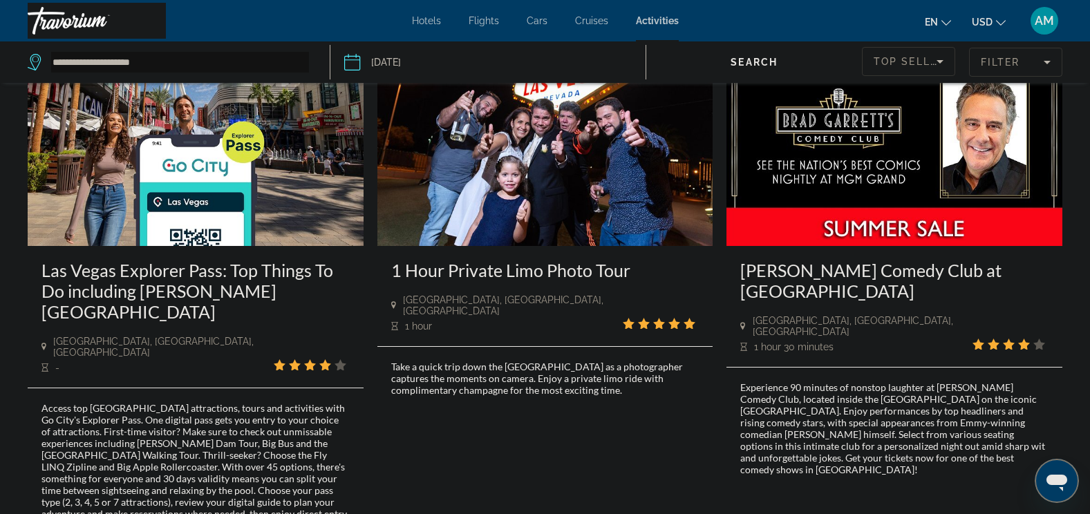
scroll to position [1383, 0]
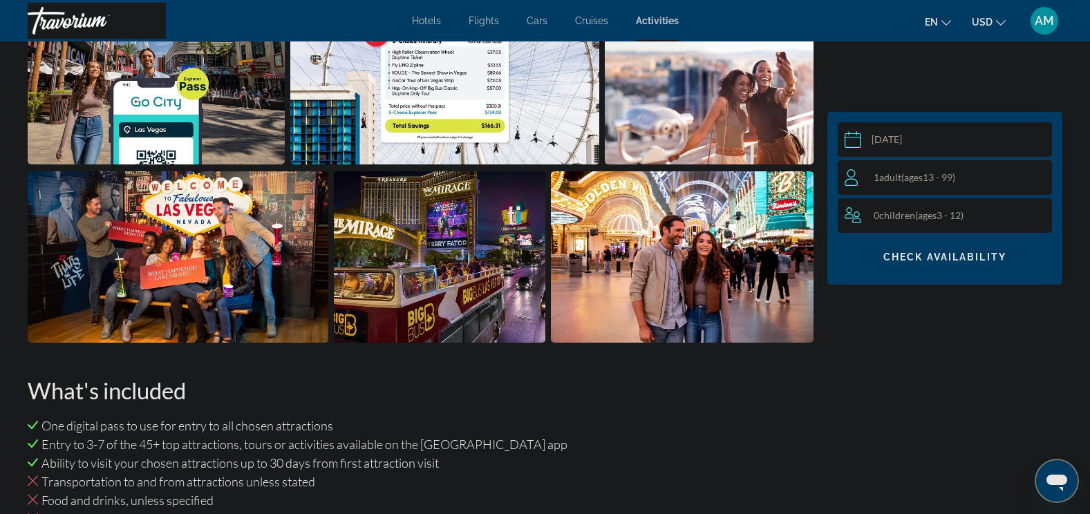
scroll to position [760, 0]
